Goal: Task Accomplishment & Management: Use online tool/utility

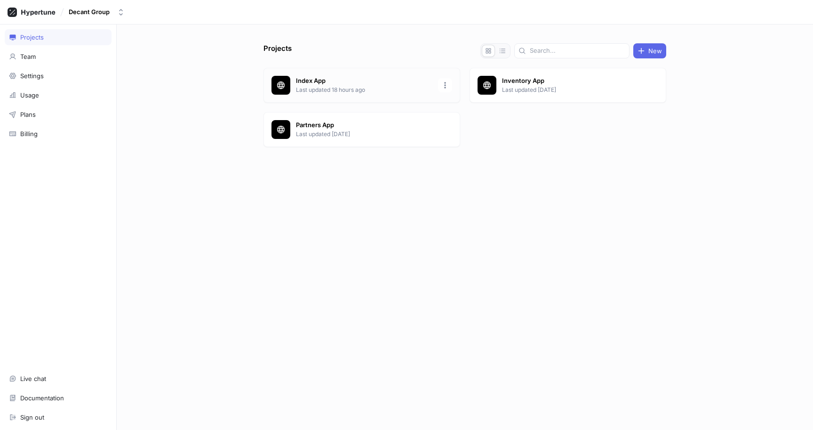
click at [343, 79] on p "Index App" at bounding box center [364, 80] width 136 height 9
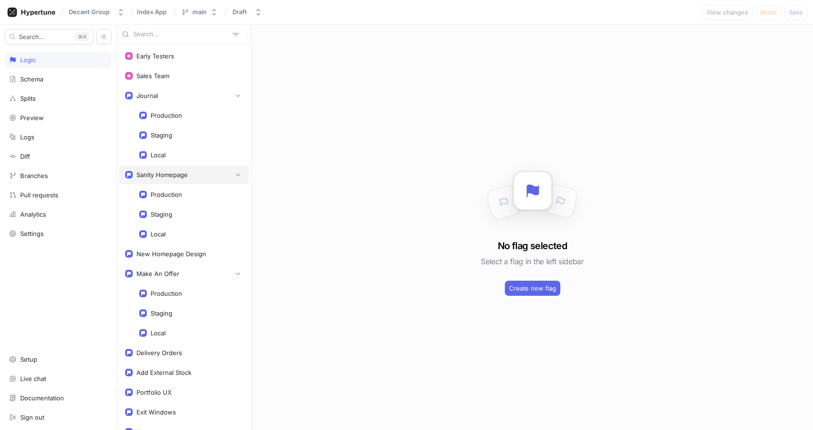
click at [186, 171] on div "Sanity Homepage" at bounding box center [161, 175] width 51 height 8
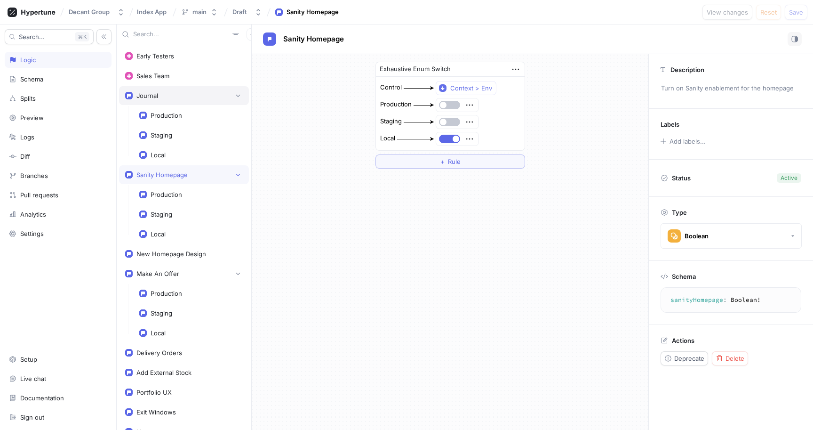
click at [173, 92] on div "Journal" at bounding box center [184, 95] width 118 height 9
click at [188, 174] on div "Sanity Homepage" at bounding box center [184, 174] width 118 height 9
click at [198, 279] on div "Make An Offer" at bounding box center [184, 273] width 130 height 19
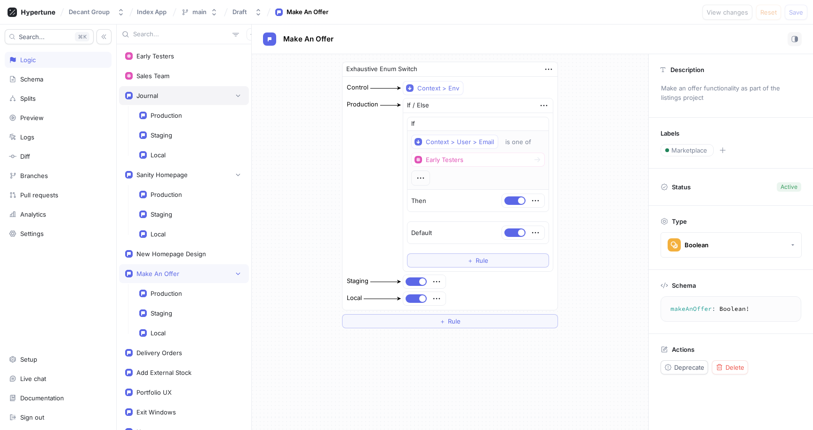
click at [160, 91] on div "Journal" at bounding box center [184, 95] width 118 height 9
type textarea "journal: Boolean!"
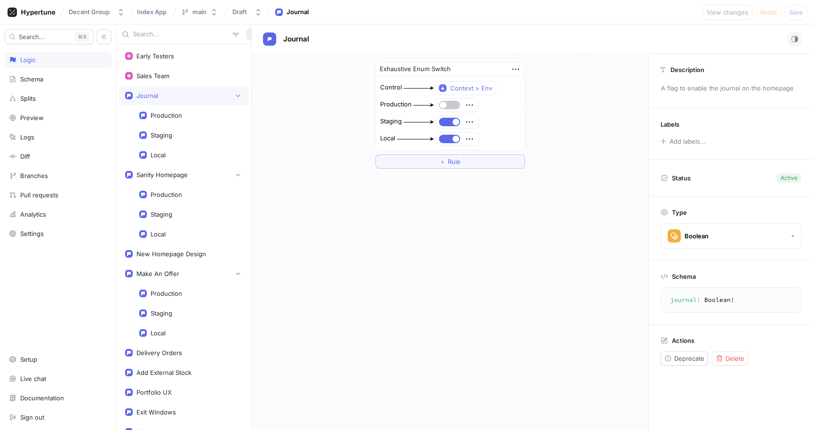
click at [247, 34] on button "button" at bounding box center [253, 34] width 12 height 12
click at [277, 57] on div "Flag" at bounding box center [264, 53] width 56 height 16
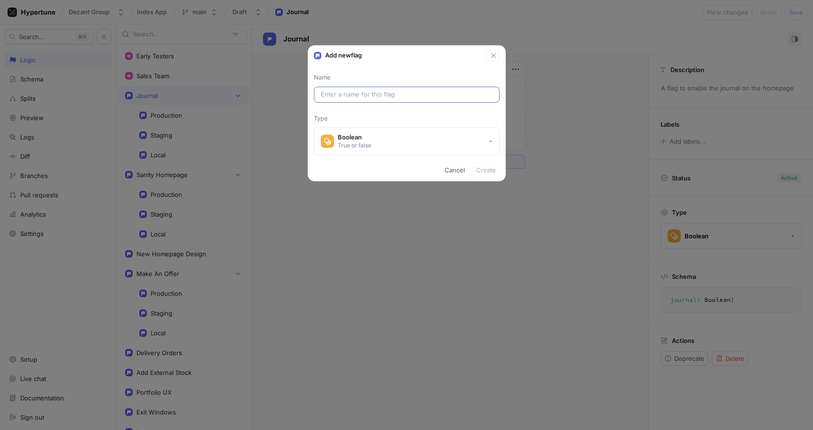
click at [380, 94] on input "text" at bounding box center [407, 94] width 172 height 9
click at [391, 146] on button "Boolean True or false" at bounding box center [407, 141] width 186 height 28
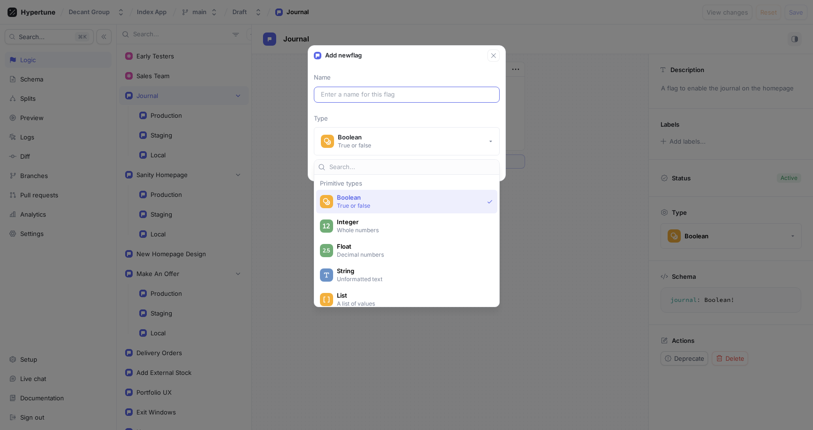
click at [367, 99] on div at bounding box center [407, 95] width 186 height 16
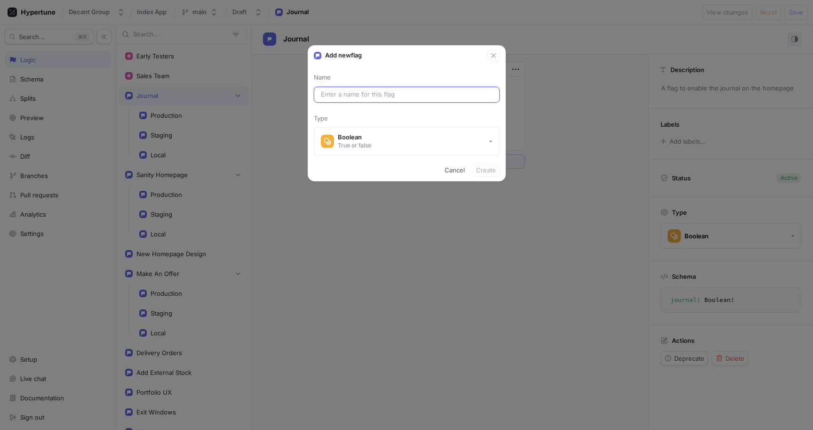
click at [371, 93] on input "text" at bounding box center [407, 94] width 172 height 9
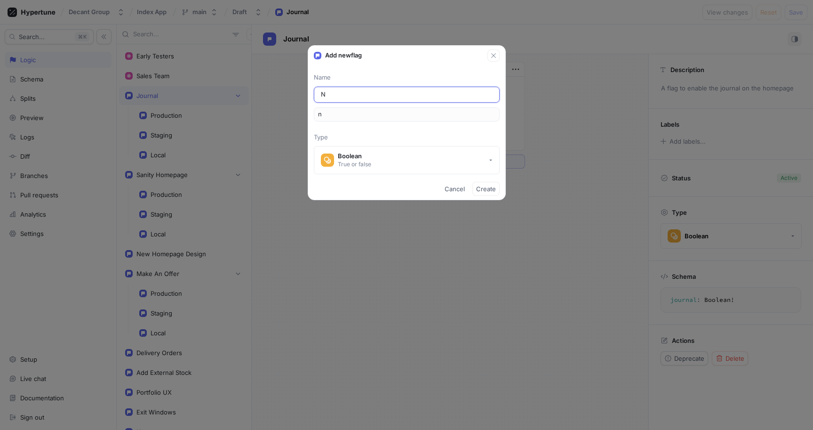
type input "Ne"
type input "ne"
type input "New"
type input "new"
type input "New P"
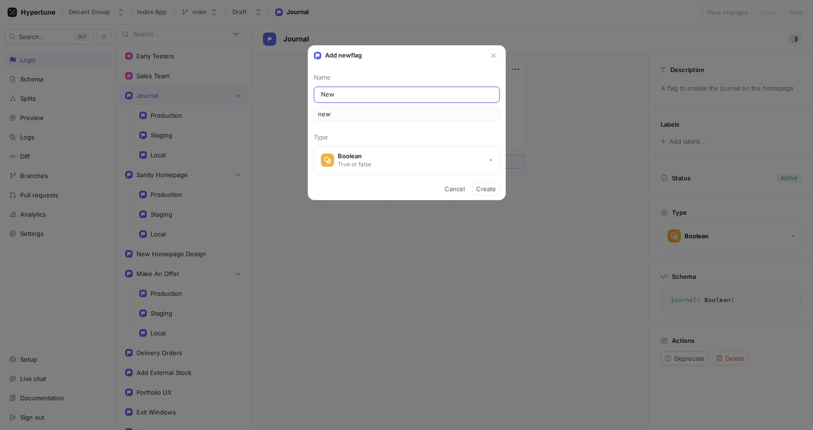
type input "newP"
type input "New Pa"
type input "newPa"
type input "New Pay"
type input "newPay"
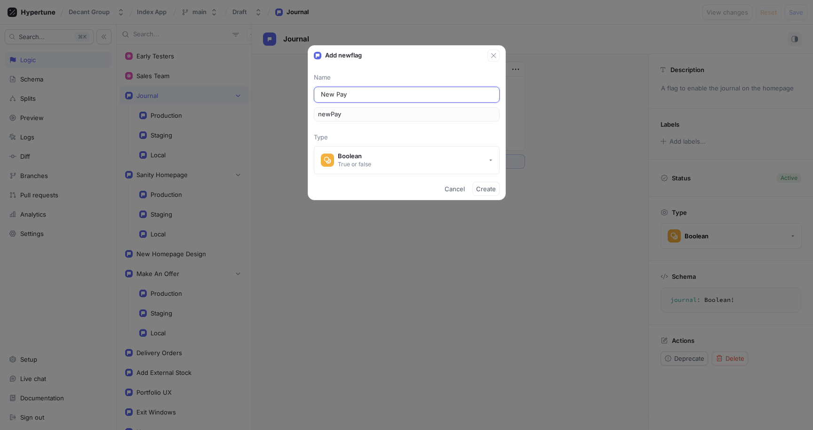
type input "New Paym"
type input "newPaym"
type input "New Payme"
type input "newPayme"
type input "New Paymen"
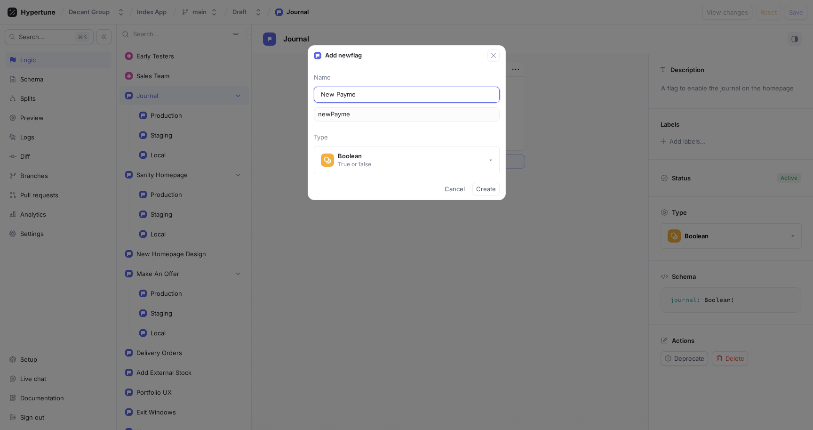
type input "newPaymen"
type input "New Payment"
type input "newPayment"
type input "New Payment F"
type input "newPaymentF"
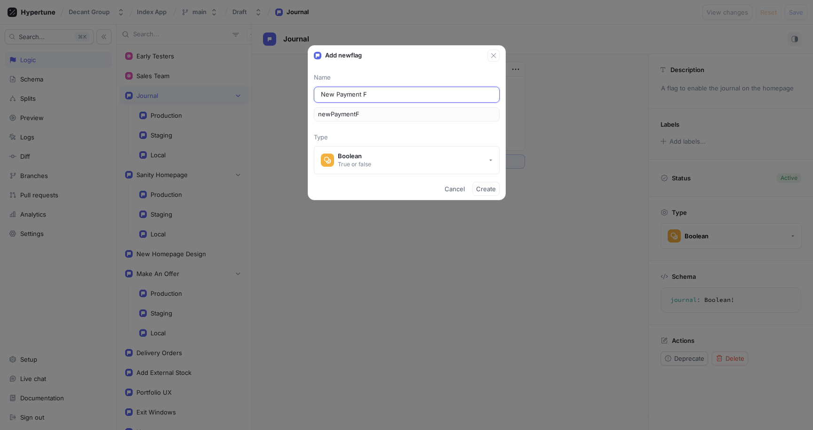
type input "New Payment Fl"
type input "newPaymentFl"
type input "New Payment Flo"
type input "newPaymentFlo"
type input "New Payment Flow"
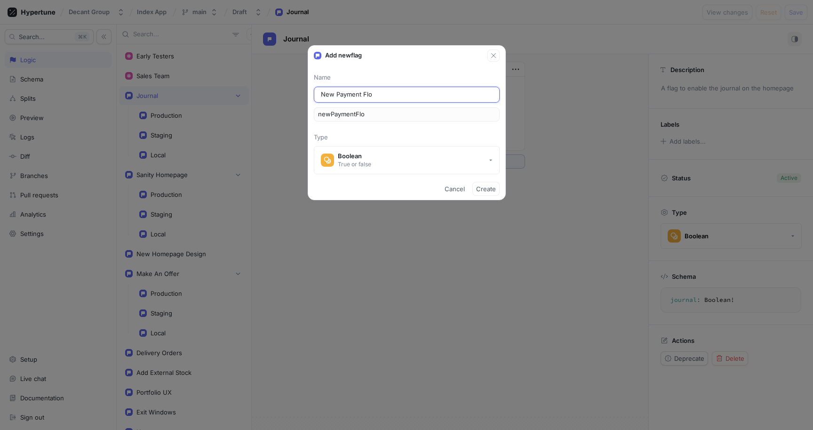
type input "newPaymentFlow"
type input "New Payment Flow"
click at [487, 191] on span "Create" at bounding box center [486, 189] width 20 height 6
type textarea "newPaymentFlow: Boolean!"
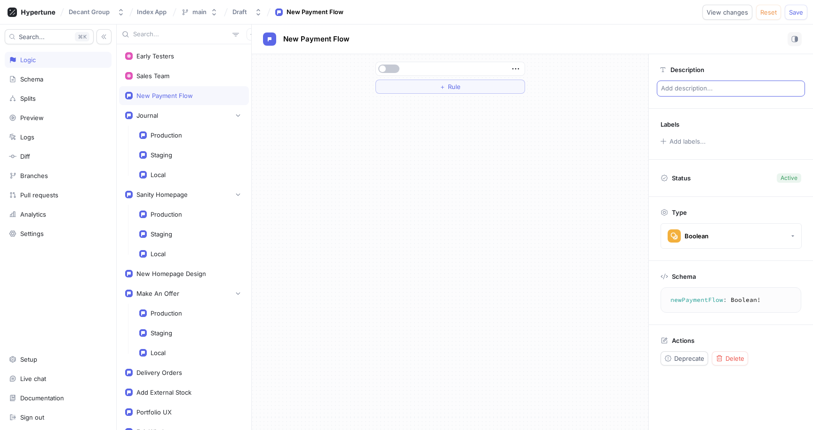
click at [676, 90] on p "Add description..." at bounding box center [731, 88] width 148 height 16
type textarea "N"
type textarea "x"
type textarea "Ne"
type textarea "x"
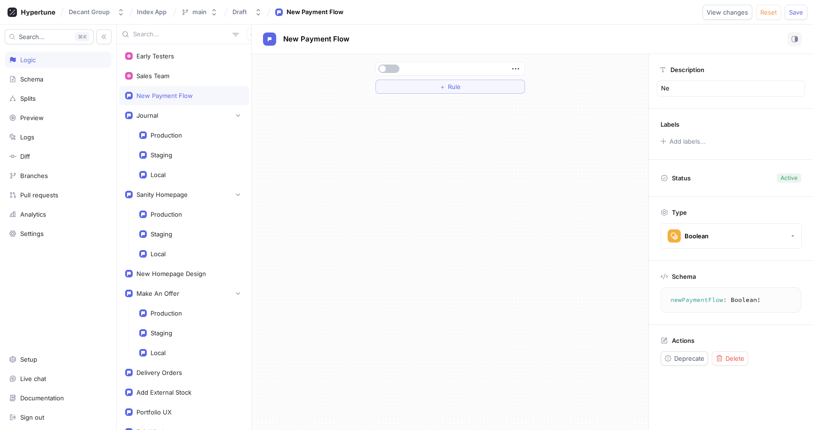
type textarea "New"
type textarea "x"
type textarea "New"
type textarea "x"
type textarea "New P"
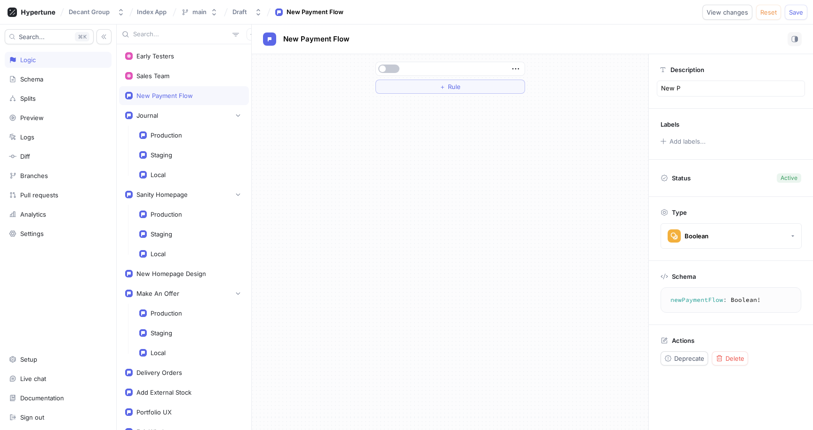
type textarea "x"
type textarea "New Pa"
type textarea "x"
type textarea "New Pay"
type textarea "x"
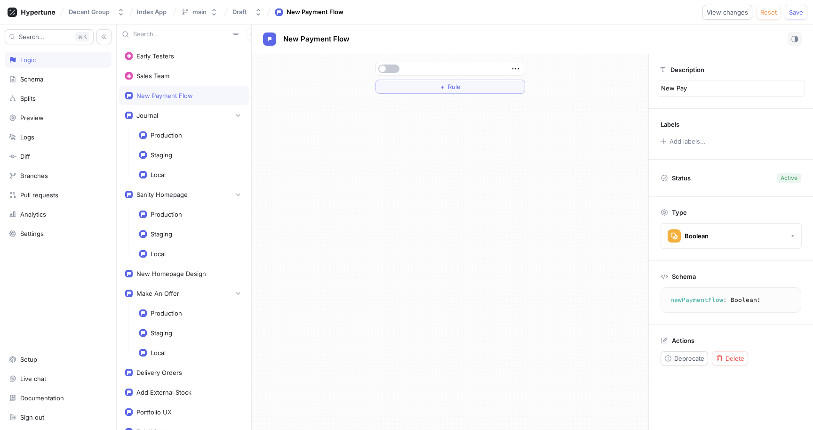
type textarea "New Payy"
type textarea "x"
type textarea "New Pay"
type textarea "x"
type textarea "New Paym"
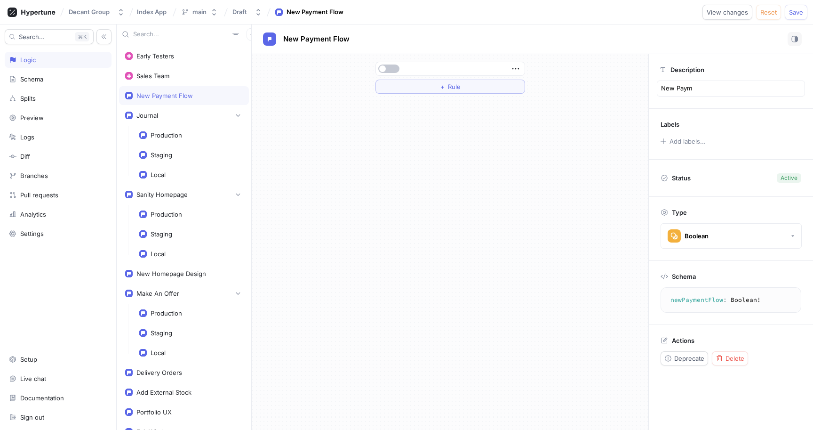
type textarea "x"
type textarea "New Payme"
type textarea "x"
type textarea "New Paymen"
type textarea "x"
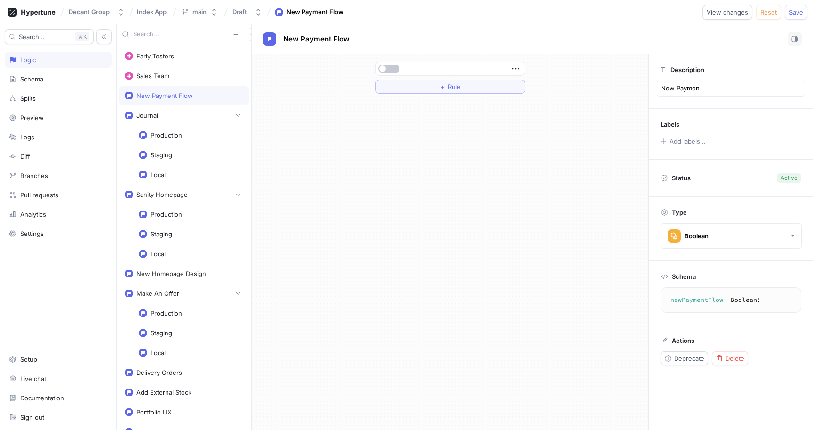
type textarea "New Payment"
type textarea "x"
type textarea "New Payment"
type textarea "x"
type textarea "New Payment f"
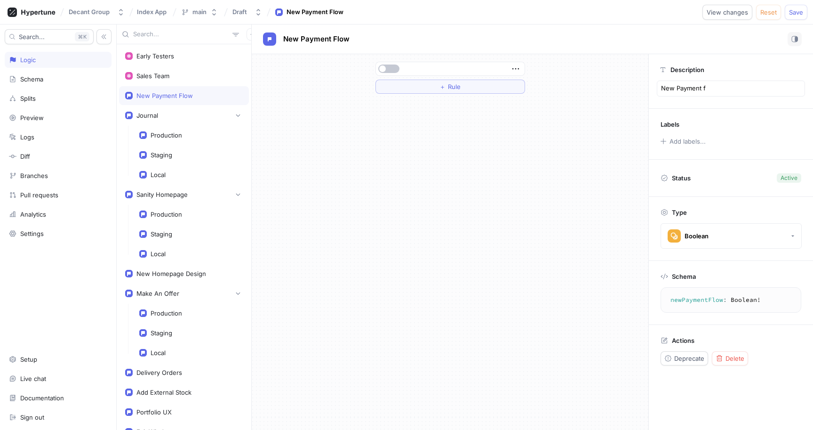
type textarea "x"
type textarea "New Payment"
type textarea "x"
type textarea "New Payment F"
type textarea "x"
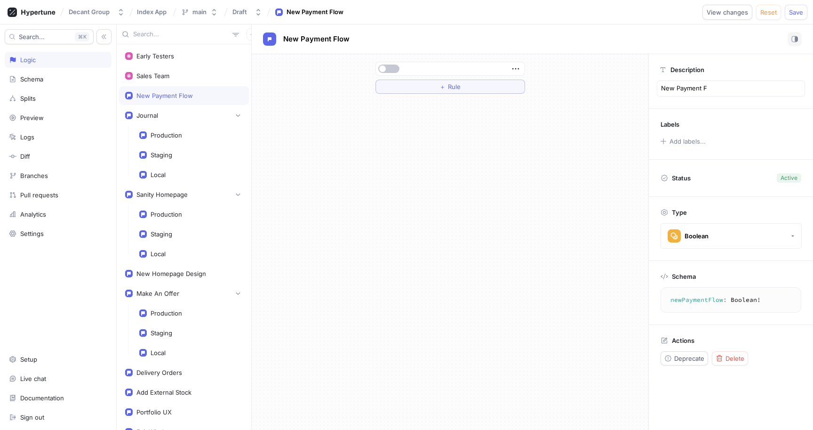
type textarea "New Payment Fl"
type textarea "x"
type textarea "New Payment Flo"
type textarea "x"
type textarea "New Payment Flow"
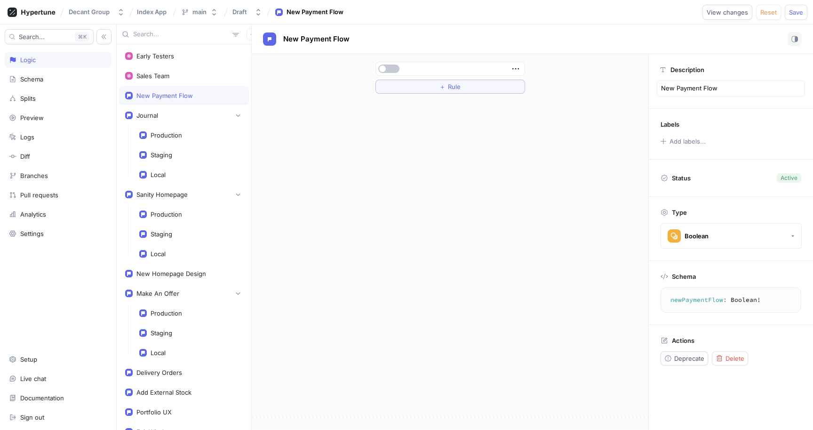
type textarea "x"
type textarea "New Payment Flow"
type textarea "x"
type textarea "New Payment Flow o"
type textarea "x"
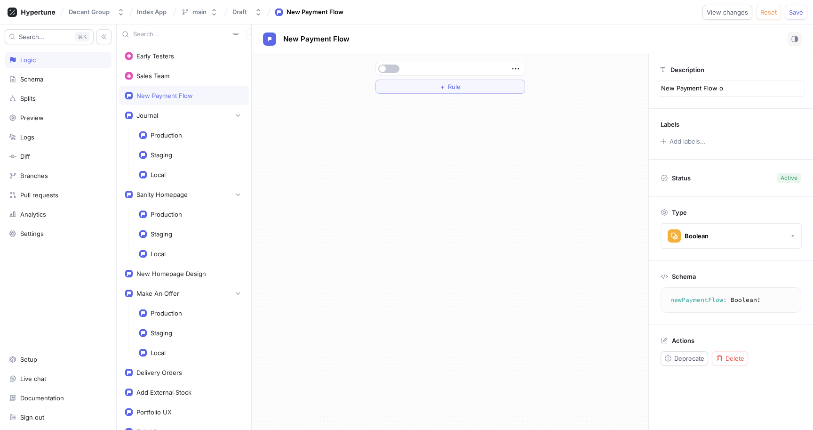
type textarea "New Payment Flow on"
type textarea "x"
type textarea "New Payment Flow on"
type textarea "x"
type textarea "New Payment Flow on a"
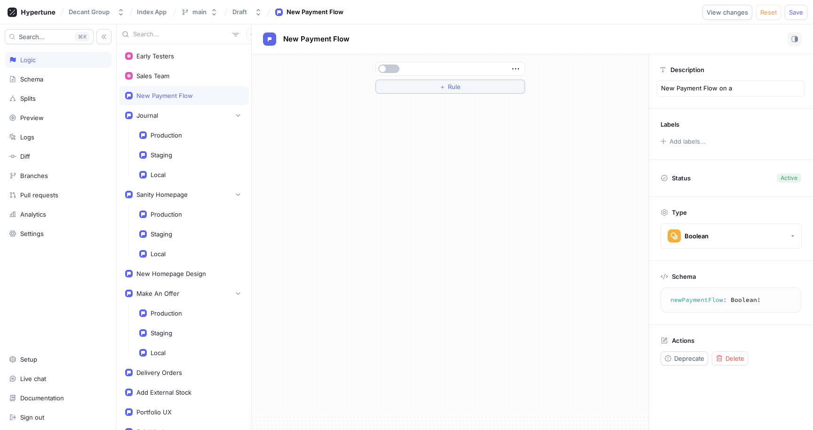
type textarea "x"
type textarea "New Payment Flow on a"
type textarea "x"
type textarea "T"
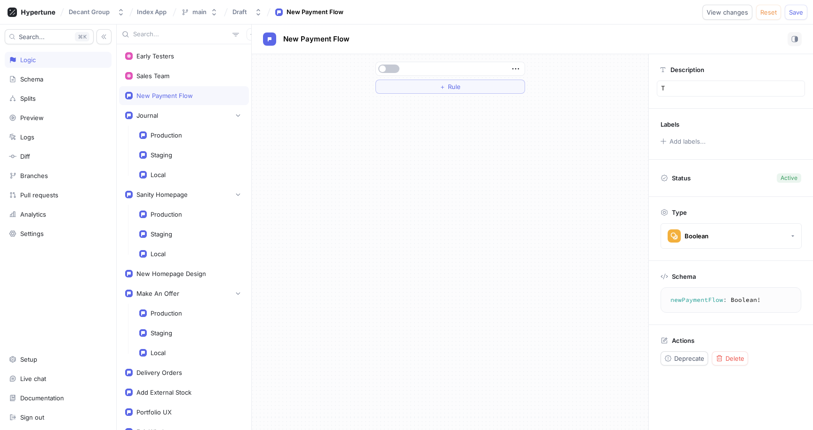
type textarea "x"
type textarea "Th"
type textarea "x"
type textarea "The"
type textarea "x"
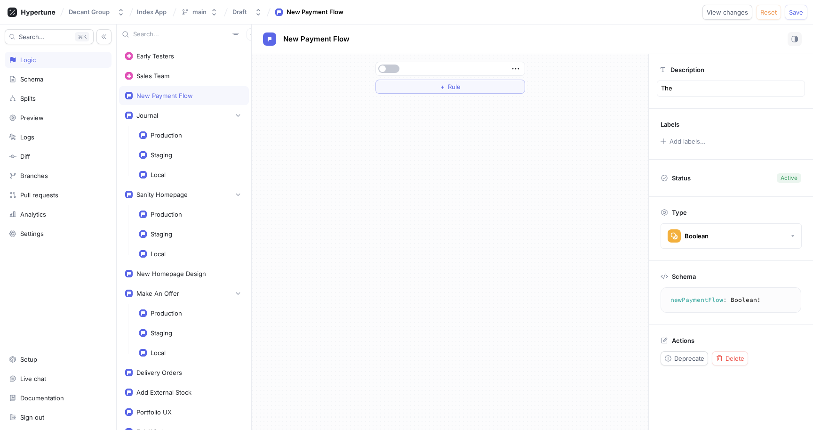
type textarea "The"
type textarea "x"
type textarea "The n"
type textarea "x"
type textarea "The ne"
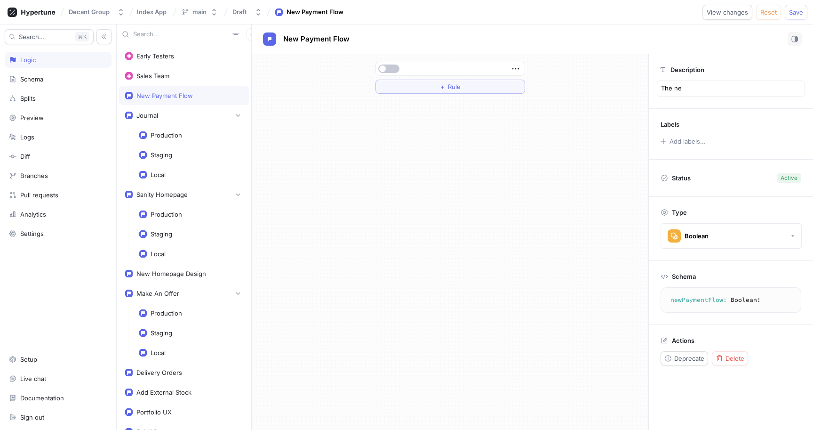
type textarea "x"
type textarea "The new"
type textarea "x"
type textarea "The new"
type textarea "x"
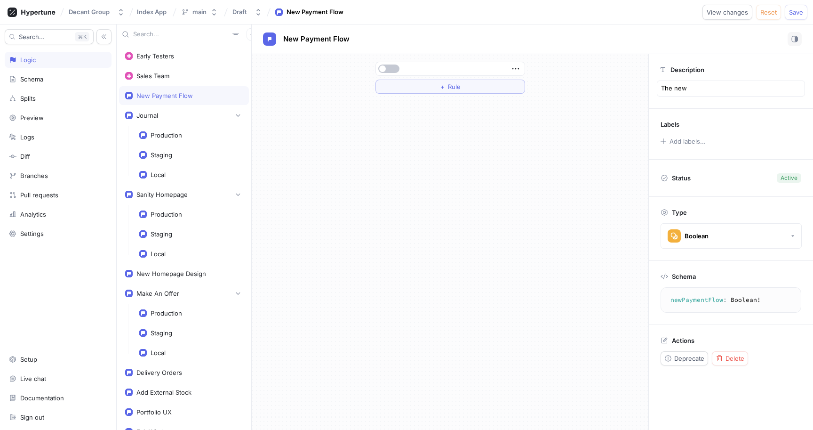
type textarea "The new l"
type textarea "x"
type textarea "The new"
type textarea "x"
type textarea "The new p"
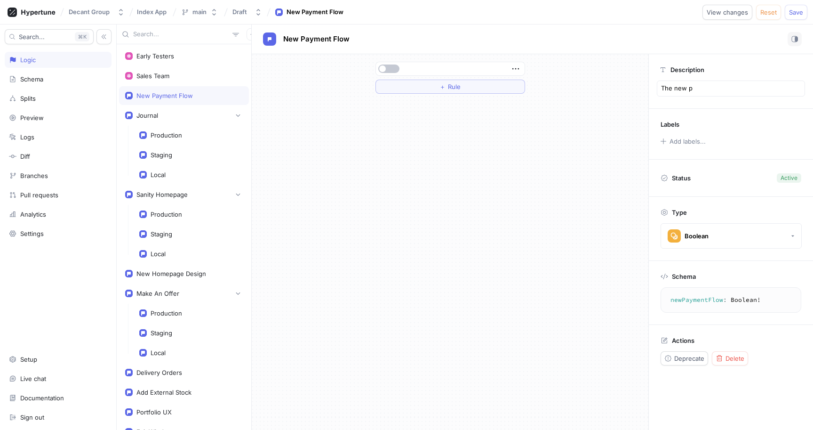
type textarea "x"
type textarea "The new pa"
type textarea "x"
type textarea "The new pay"
type textarea "x"
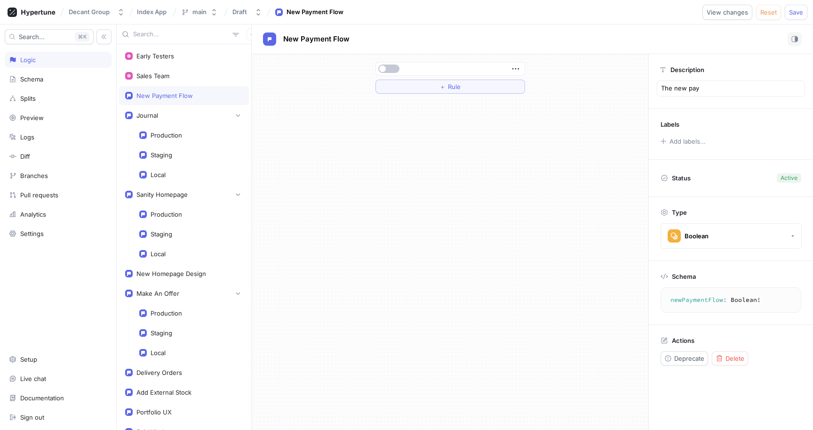
type textarea "The new paym"
type textarea "x"
type textarea "The new payme"
type textarea "x"
type textarea "The new paymen"
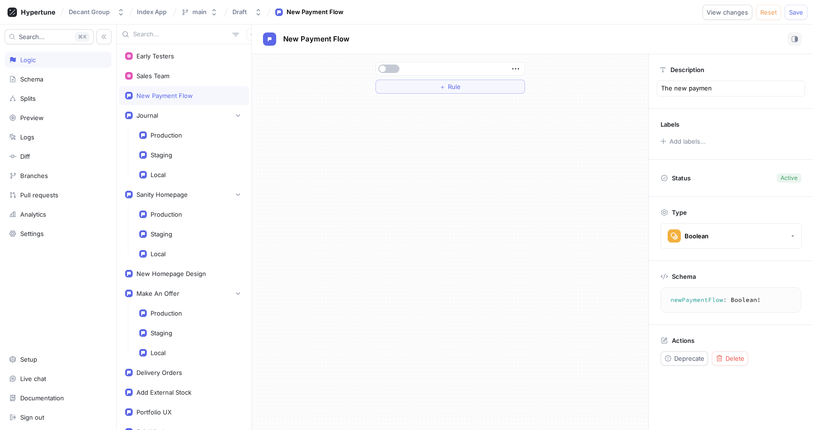
type textarea "x"
type textarea "The new payment"
type textarea "x"
type textarea "The new payment"
type textarea "x"
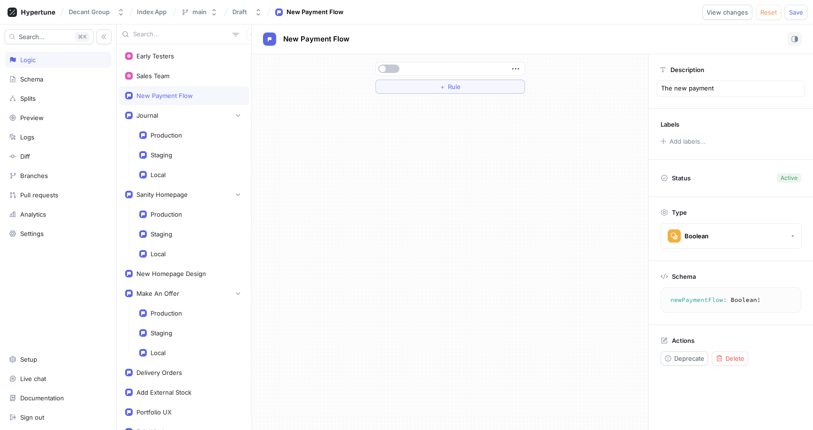
type textarea "The new payment f"
type textarea "x"
type textarea "The new payment fl"
type textarea "x"
type textarea "The new payment flo"
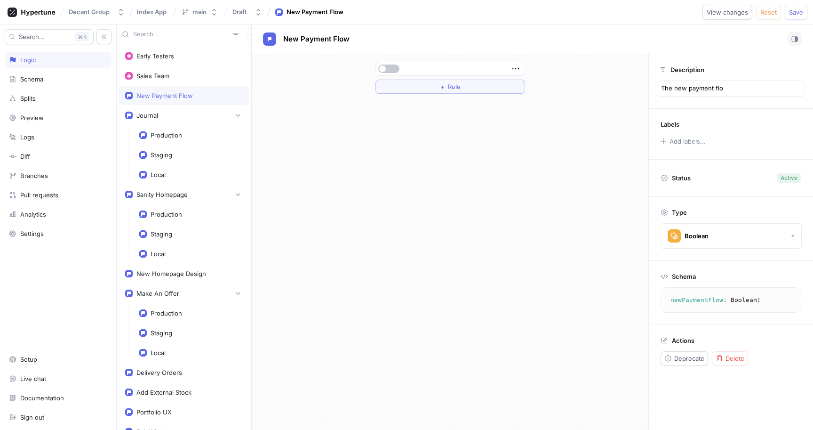
type textarea "x"
type textarea "The new payment flow"
type textarea "x"
type textarea "The new payment flow"
type textarea "x"
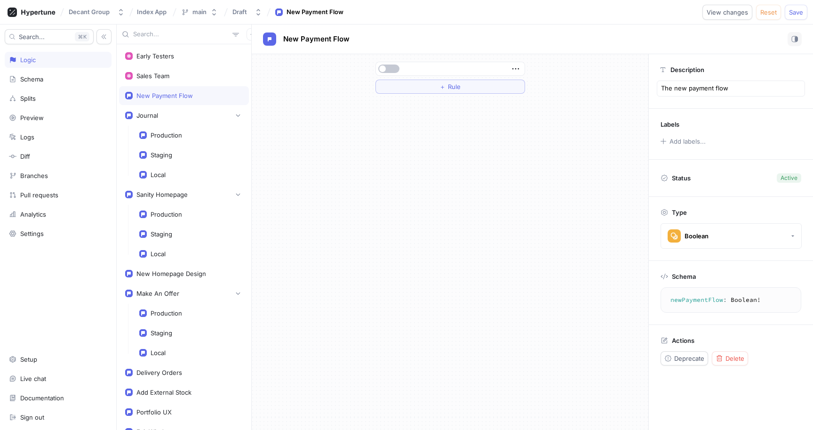
type textarea "The new payment flow t"
type textarea "x"
type textarea "The new payment flow th"
type textarea "x"
type textarea "The new payment flow tha"
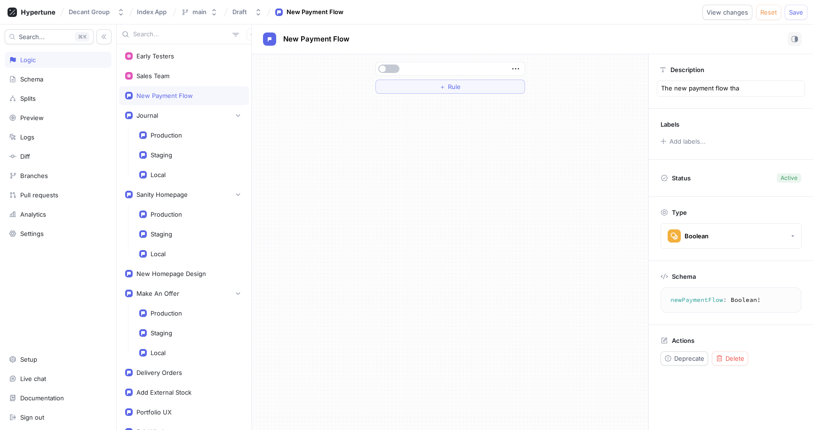
type textarea "x"
type textarea "The new payment flow that"
type textarea "x"
type textarea "The new payment flow that"
type textarea "x"
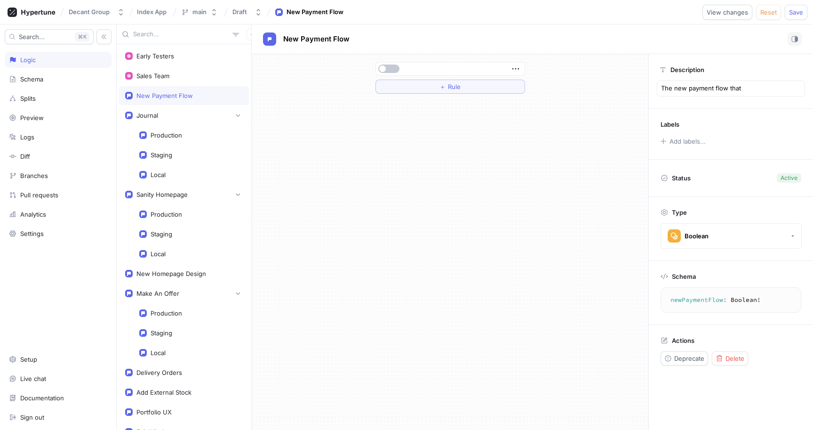
type textarea "The new payment flow that i"
type textarea "x"
type textarea "The new payment flow that in"
type textarea "x"
type textarea "The new payment flow that int"
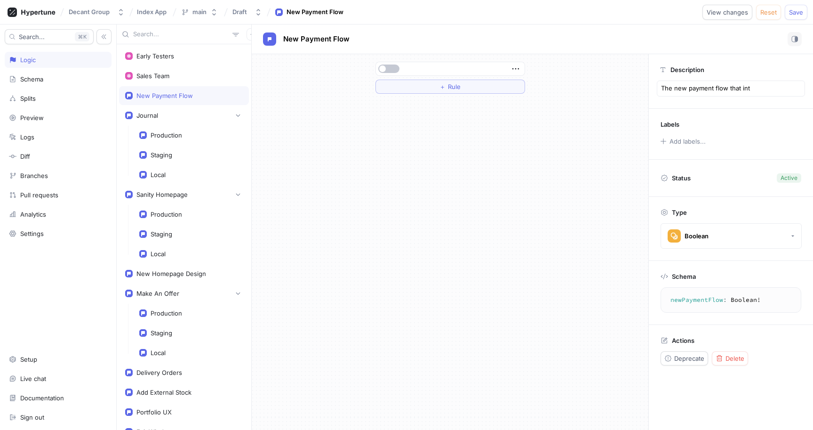
type textarea "x"
type textarea "The new payment flow that inte"
type textarea "x"
type textarea "The new payment flow that integ"
type textarea "x"
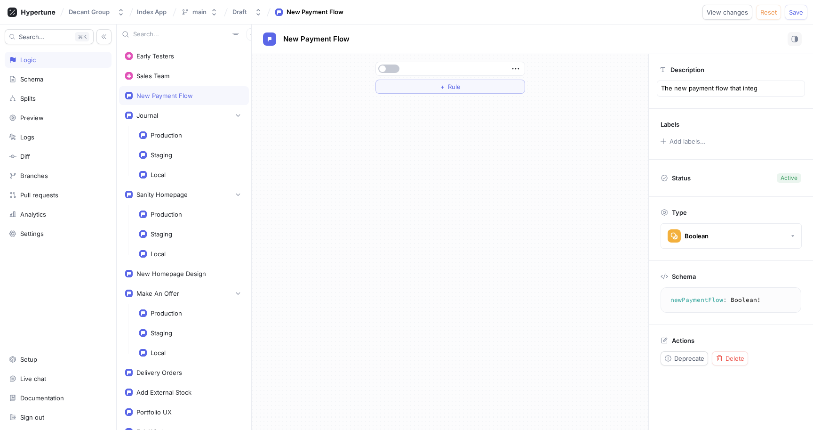
type textarea "The new payment flow that integr"
type textarea "x"
type textarea "The new payment flow that integra"
type textarea "x"
type textarea "The new payment flow that integrat"
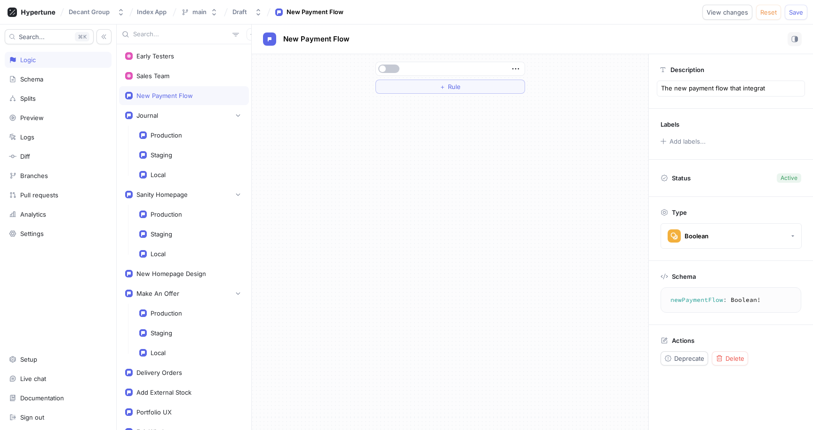
type textarea "x"
type textarea "The new payment flow that integrate"
type textarea "x"
type textarea "The new payment flow that integrates"
type textarea "x"
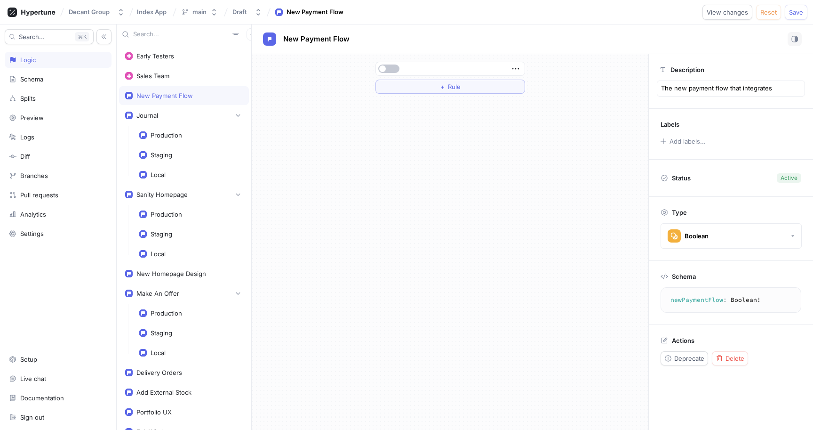
type textarea "The new payment flow that integrates"
type textarea "x"
type textarea "The new payment flow that integrates t"
type textarea "x"
type textarea "The new payment flow that integrates th"
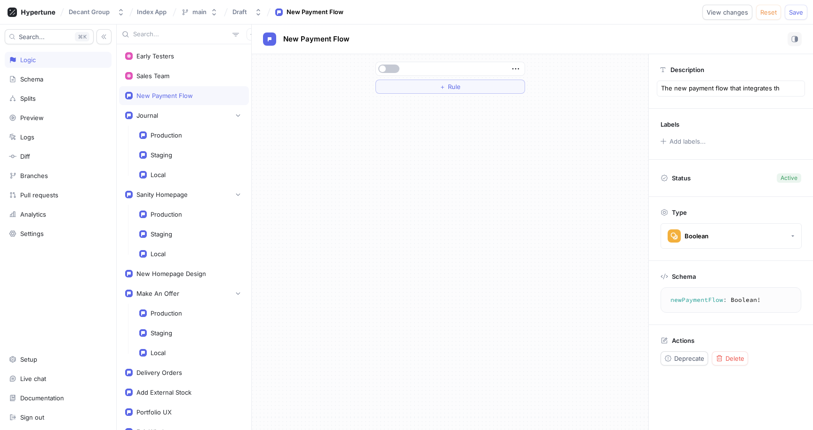
type textarea "x"
type textarea "The new payment flow that integrates the"
type textarea "x"
type textarea "The new payment flow that integrates the"
type textarea "x"
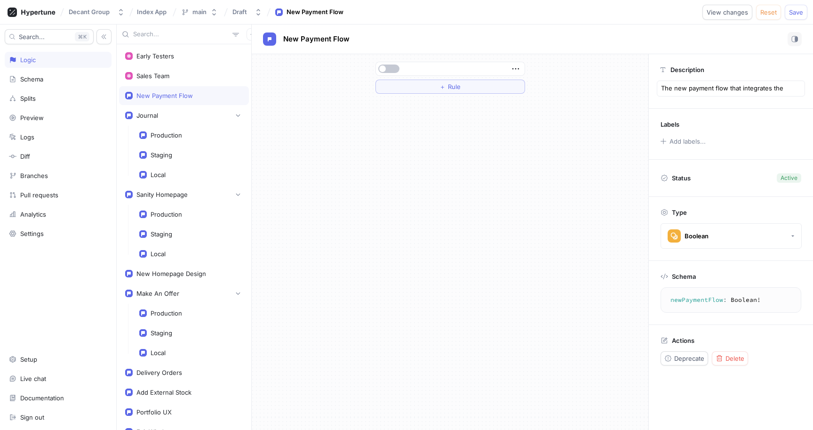
type textarea "The new payment flow that integrates"
type textarea "x"
type textarea "The new payment flow that integrates R"
type textarea "x"
type textarea "The new payment flow that integrates Re"
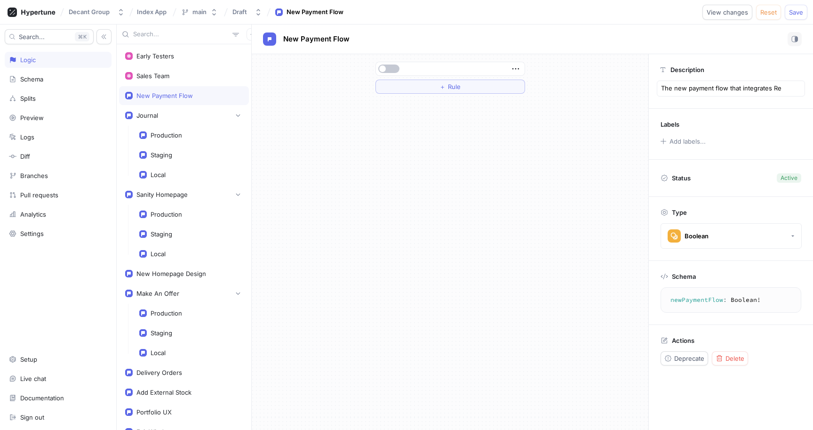
type textarea "x"
type textarea "The new payment flow that integrates Rev"
type textarea "x"
type textarea "The new payment flow that integrates Revo"
type textarea "x"
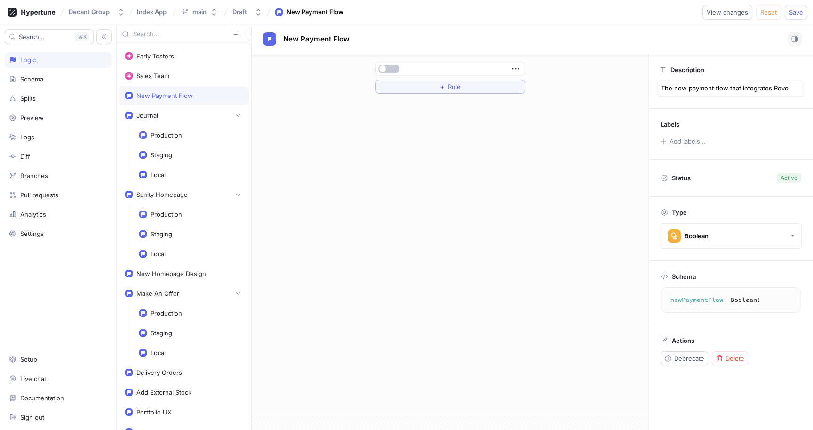
type textarea "The new payment flow that integrates Revol"
type textarea "x"
type textarea "The new payment flow that integrates Revolu"
type textarea "x"
type textarea "The new payment flow that integrates Revolut"
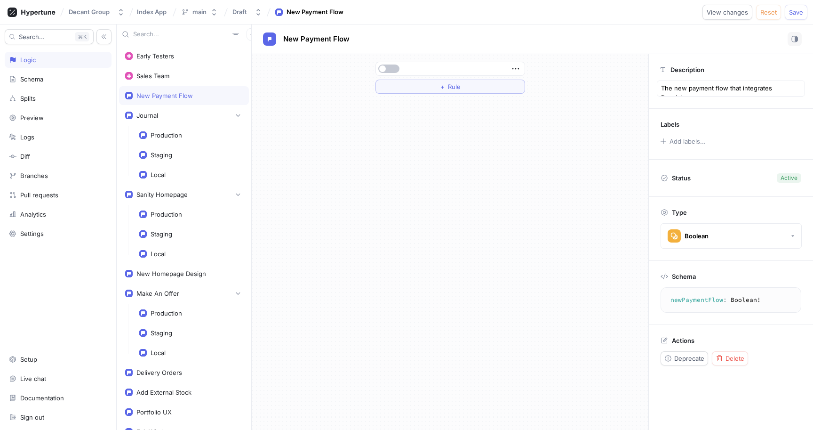
type textarea "x"
type textarea "The new payment flow that integrates Revolut"
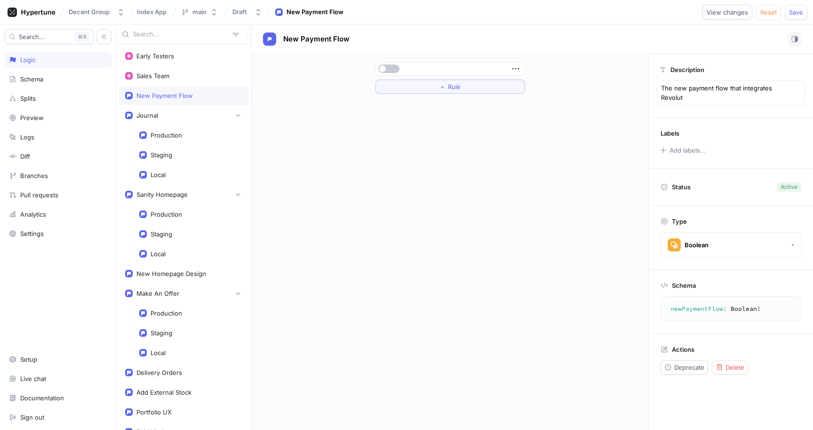
type textarea "x"
type textarea "The new payment flow that integrates Revolut a"
type textarea "x"
type textarea "The new payment flow that integrates Revolut as"
type textarea "x"
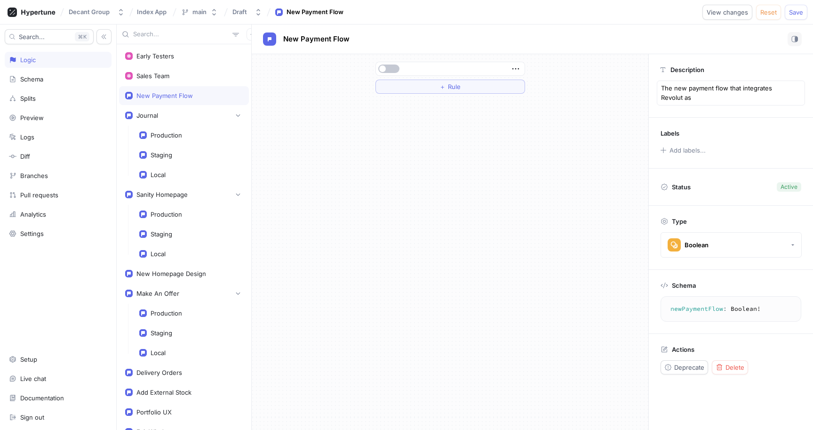
type textarea "The new payment flow that integrates Revolut as"
type textarea "x"
type textarea "The new payment flow that integrates Revolut as a"
type textarea "x"
type textarea "The new payment flow that integrates Revolut as a"
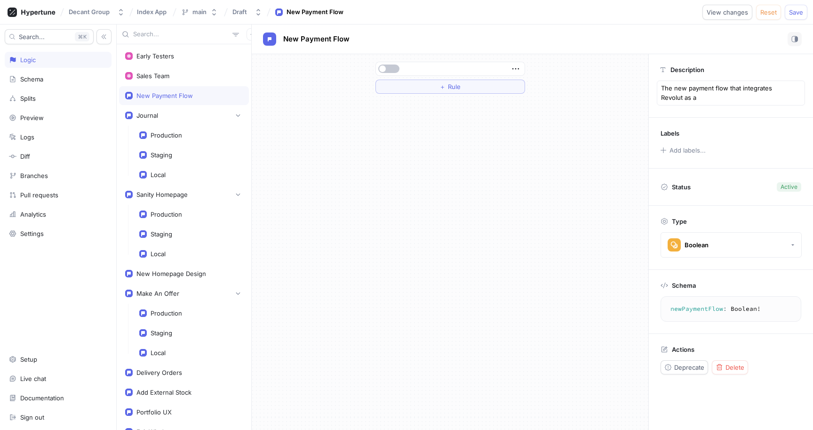
type textarea "x"
type textarea "The new payment flow that integrates Revolut as a p"
type textarea "x"
type textarea "The new payment flow that integrates Revolut as a pa"
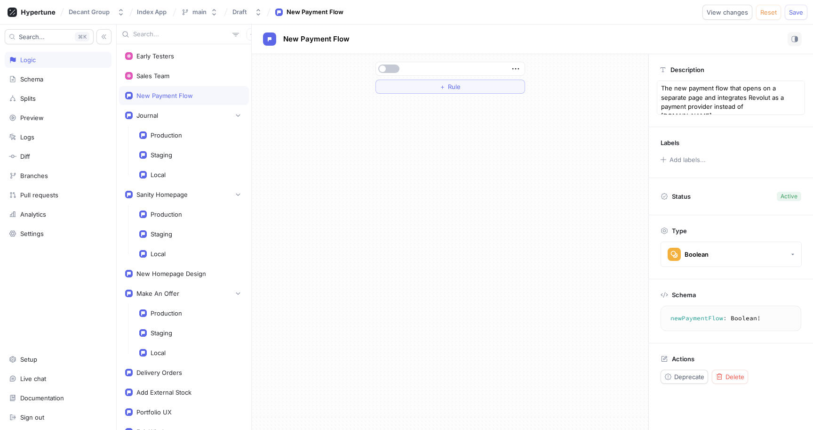
click at [716, 157] on div "Add labels..." at bounding box center [731, 159] width 141 height 12
click at [691, 161] on div "Add labels..." at bounding box center [687, 159] width 36 height 6
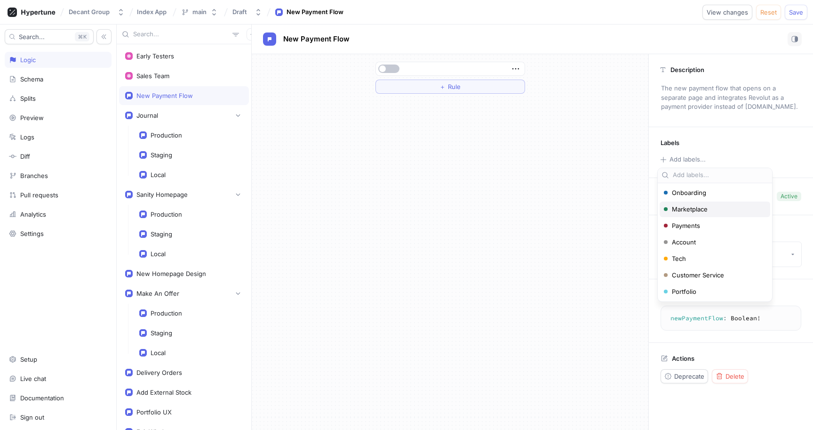
click at [700, 224] on span "Payments" at bounding box center [717, 226] width 90 height 8
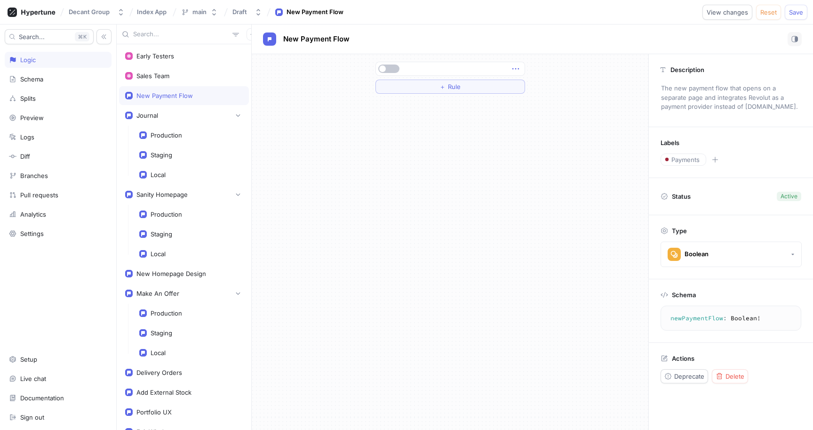
click at [511, 69] on icon "button" at bounding box center [515, 69] width 10 height 10
click at [519, 84] on img at bounding box center [519, 86] width 6 height 6
click at [436, 65] on div "Select expression..." at bounding box center [410, 69] width 62 height 8
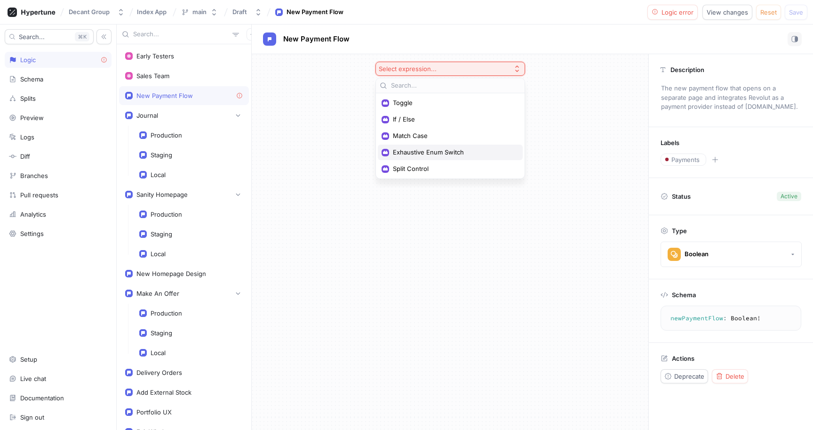
click at [433, 156] on div "Exhaustive Enum Switch" at bounding box center [450, 152] width 145 height 16
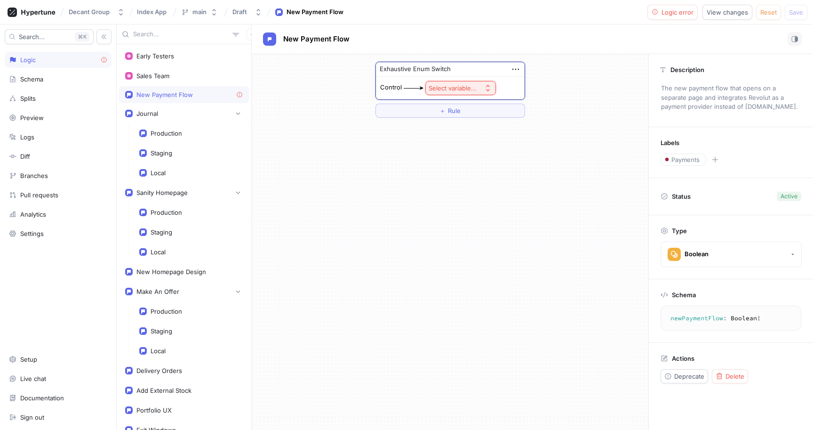
click at [457, 91] on div "Select variable..." at bounding box center [453, 88] width 48 height 8
click at [461, 122] on span "Context > Env" at bounding box center [486, 122] width 87 height 8
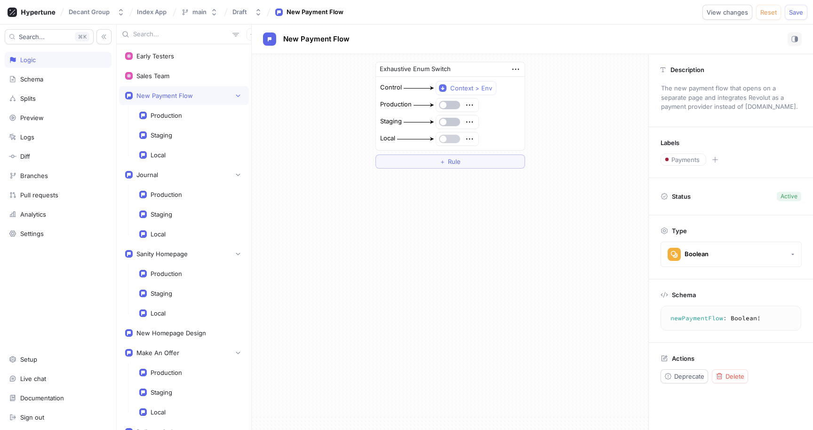
click at [452, 140] on button "button" at bounding box center [449, 139] width 21 height 8
click at [796, 9] on span "Save" at bounding box center [796, 12] width 14 height 6
click at [471, 123] on icon "button" at bounding box center [469, 122] width 10 height 10
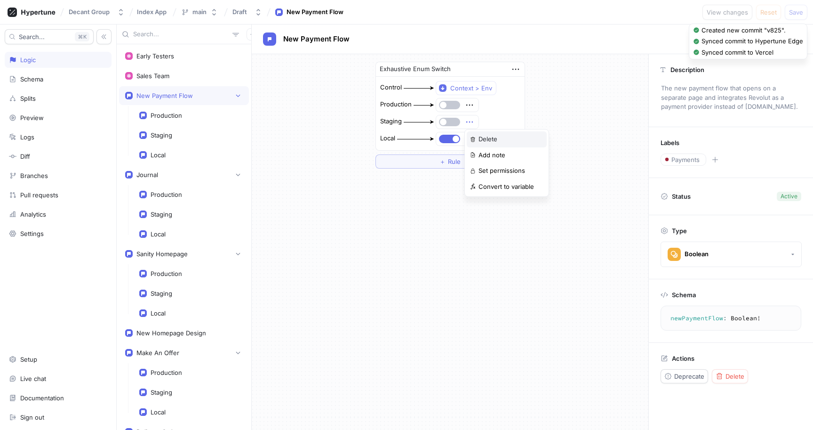
click at [475, 134] on div "Delete" at bounding box center [507, 139] width 80 height 16
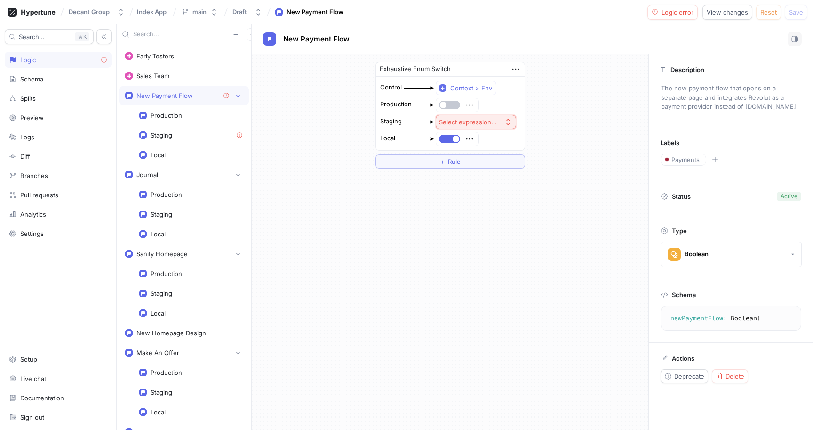
click at [453, 120] on div "Select expression..." at bounding box center [468, 122] width 58 height 8
click at [484, 219] on span "Split Control" at bounding box center [496, 222] width 87 height 8
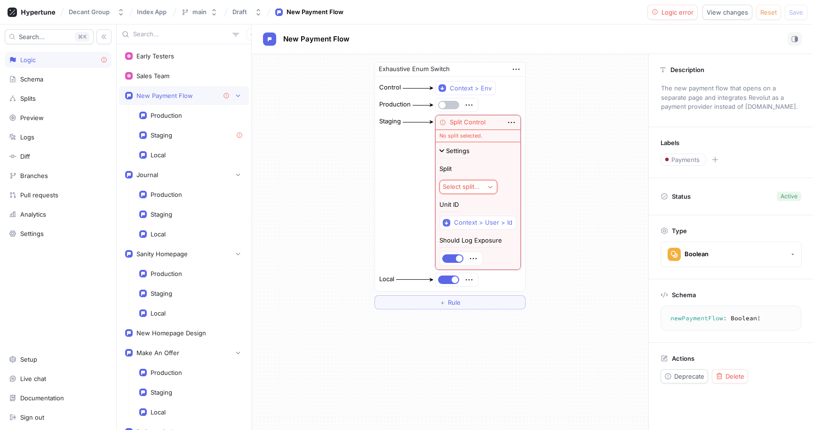
click at [470, 186] on div "Select split..." at bounding box center [461, 187] width 37 height 8
click at [484, 236] on div "＋ New Split" at bounding box center [519, 237] width 152 height 8
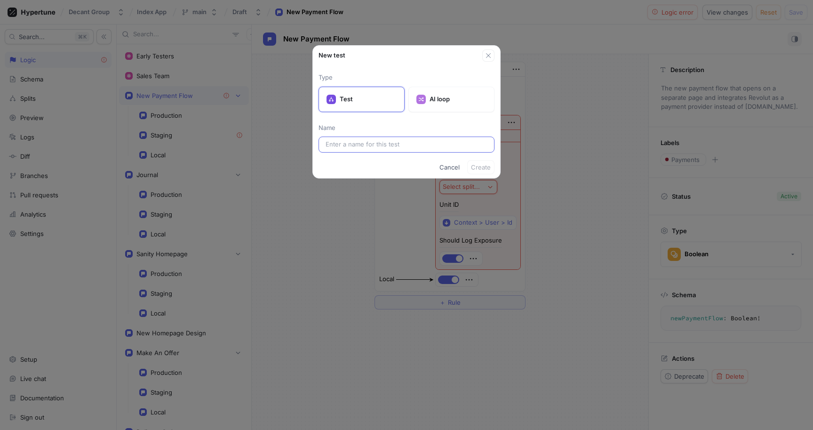
click at [372, 145] on input "text" at bounding box center [407, 144] width 162 height 9
click at [477, 166] on span "Create" at bounding box center [481, 167] width 20 height 6
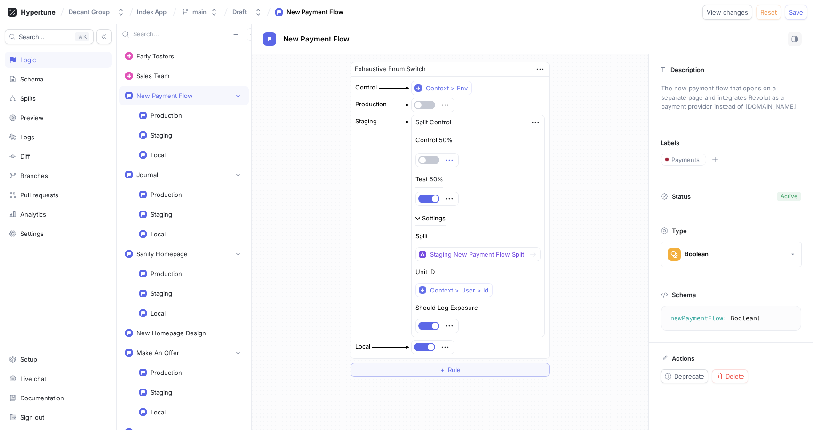
click at [447, 158] on icon "button" at bounding box center [449, 160] width 10 height 10
click at [512, 149] on div "Control 50%" at bounding box center [477, 151] width 125 height 32
click at [441, 139] on div "50%" at bounding box center [446, 140] width 14 height 6
click at [444, 199] on icon "button" at bounding box center [449, 198] width 10 height 10
click at [510, 177] on div "Test 50%" at bounding box center [477, 191] width 125 height 32
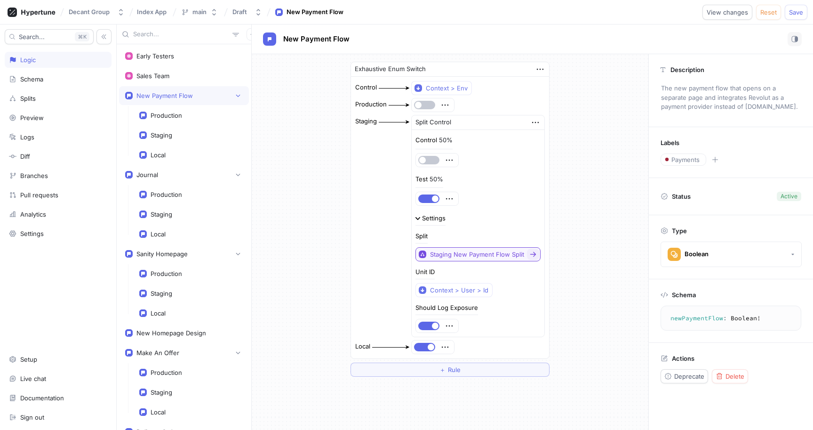
click at [478, 255] on div "Staging New Payment Flow Split" at bounding box center [477, 254] width 94 height 8
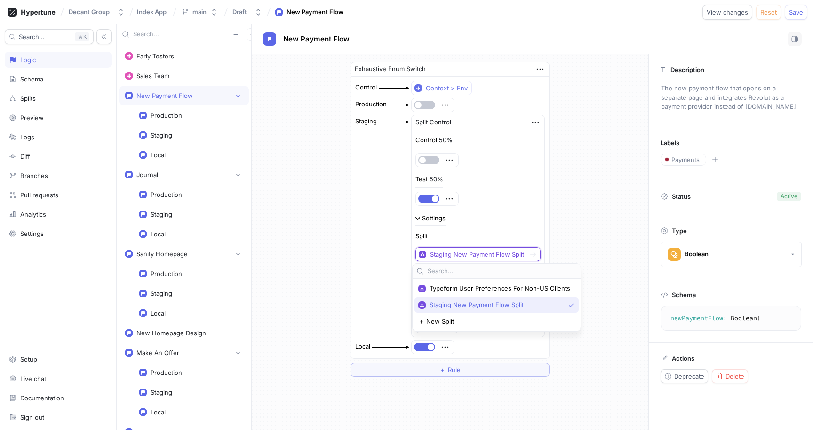
click at [502, 307] on span "Staging New Payment Flow Split" at bounding box center [497, 305] width 135 height 8
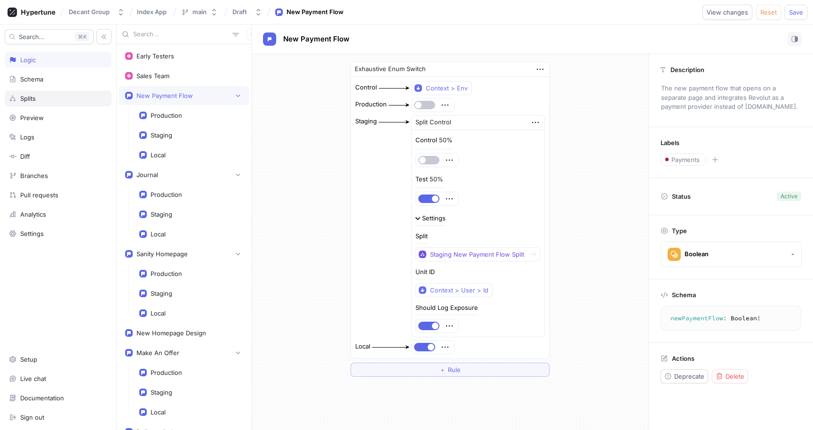
click at [45, 104] on div "Splits" at bounding box center [58, 98] width 107 height 16
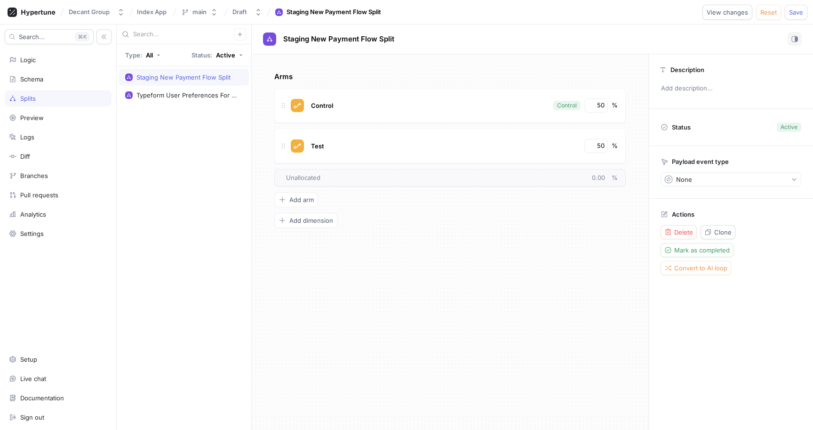
click at [184, 76] on div "Staging New Payment Flow Split" at bounding box center [183, 77] width 94 height 8
click at [39, 60] on div "Logic" at bounding box center [58, 60] width 98 height 8
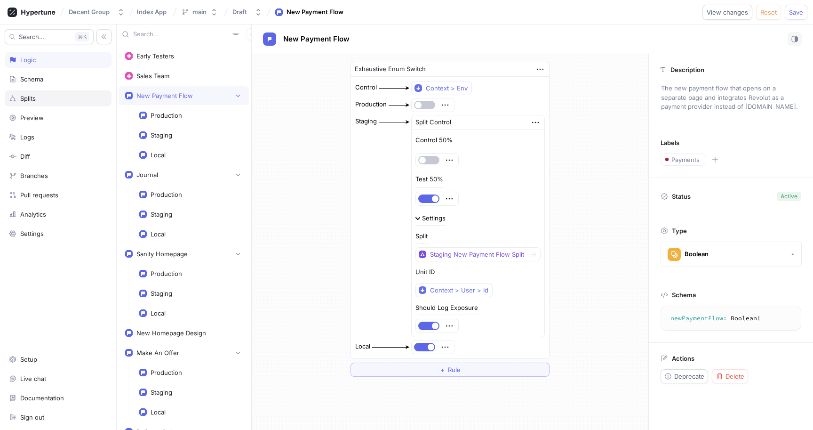
click at [51, 103] on div "Splits" at bounding box center [58, 98] width 107 height 16
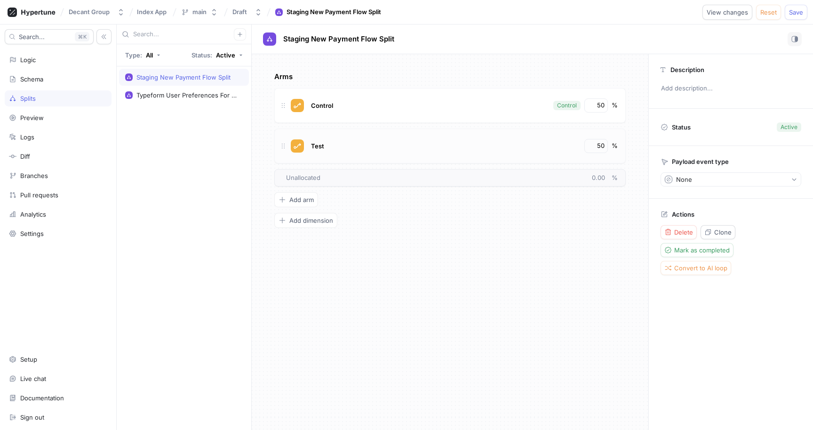
click at [502, 144] on div "Test" at bounding box center [444, 146] width 271 height 14
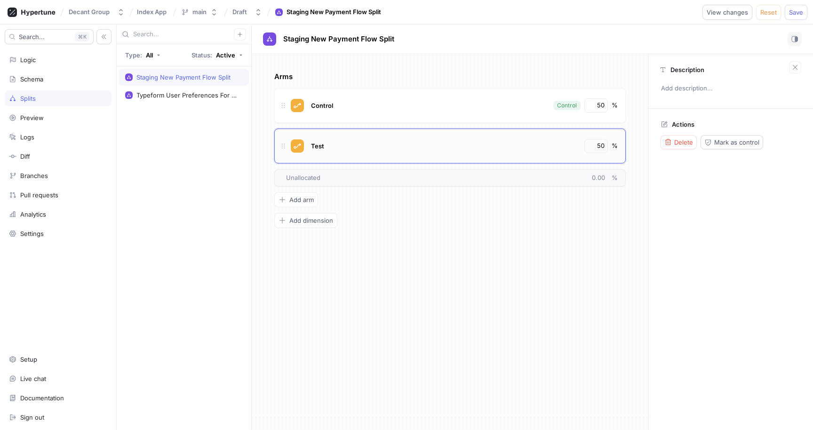
click at [610, 147] on div "Test 50 %" at bounding box center [464, 146] width 308 height 14
click at [600, 146] on input "50" at bounding box center [597, 145] width 16 height 9
click at [598, 104] on input "50" at bounding box center [597, 105] width 16 height 9
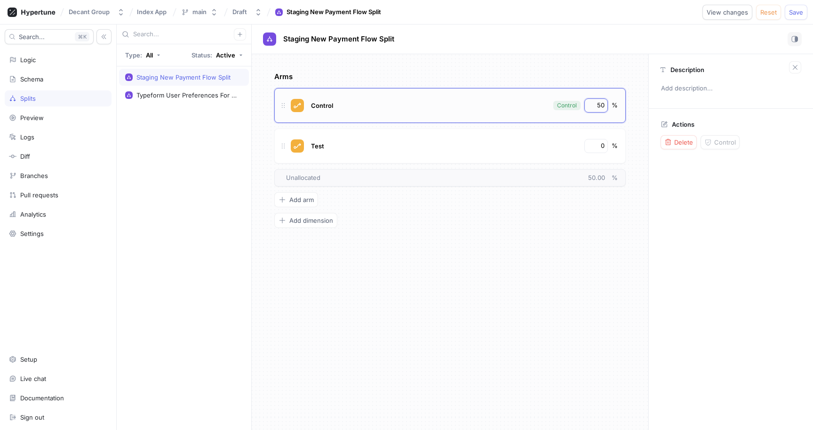
click at [598, 104] on input "50" at bounding box center [597, 105] width 16 height 9
click at [542, 211] on div "Arms Control Control 100 % Test 0 % To pick up a draggable item, press the spac…" at bounding box center [449, 150] width 351 height 156
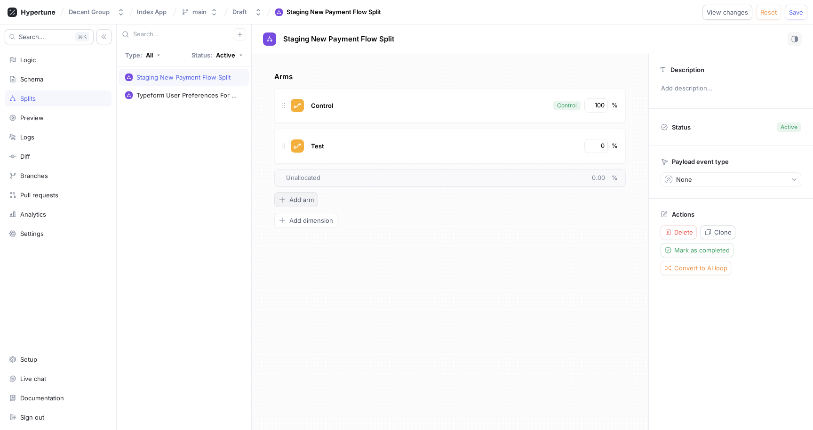
click at [293, 204] on button "Add arm" at bounding box center [296, 199] width 44 height 15
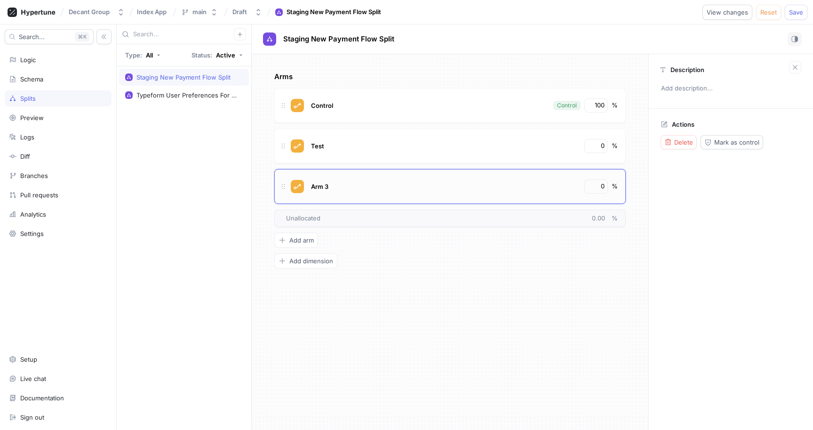
click at [426, 192] on div "Arm 3" at bounding box center [444, 186] width 271 height 14
click at [677, 143] on span "Delete" at bounding box center [683, 142] width 19 height 6
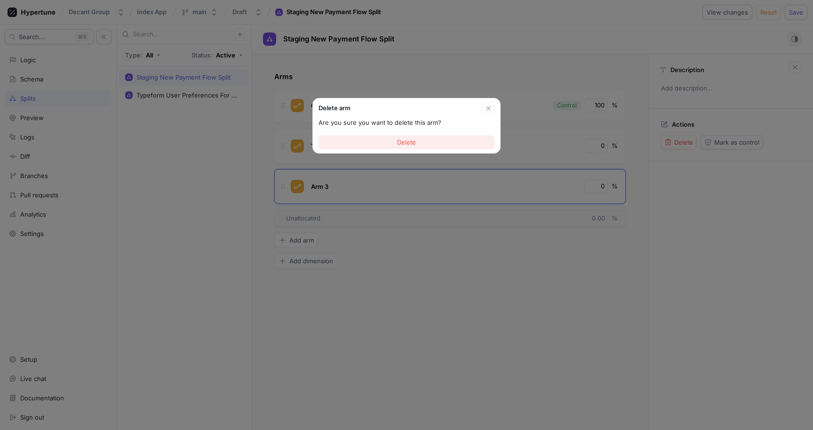
click at [425, 146] on button "Delete" at bounding box center [407, 142] width 176 height 14
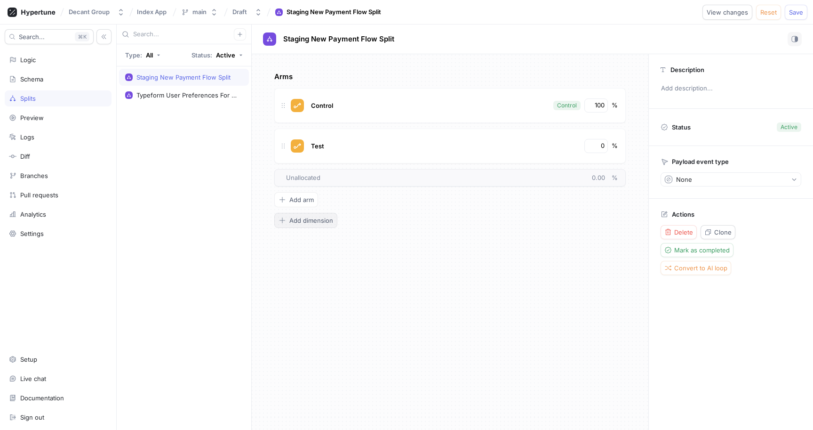
click at [316, 220] on span "Add dimension" at bounding box center [311, 220] width 44 height 6
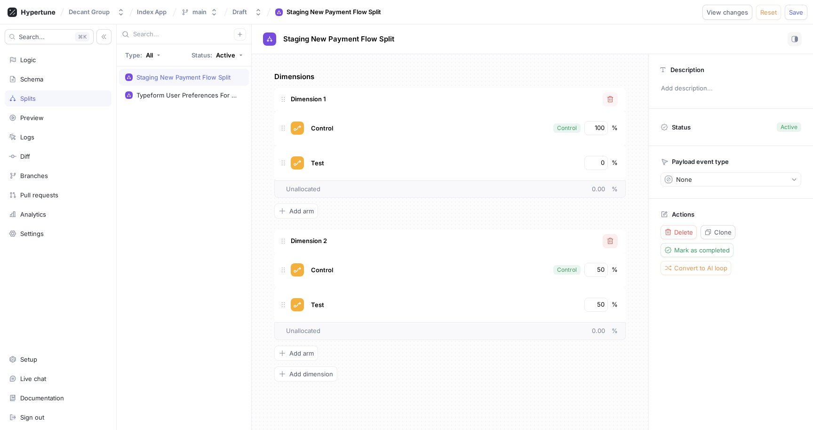
click at [611, 241] on icon "button" at bounding box center [610, 241] width 6 height 6
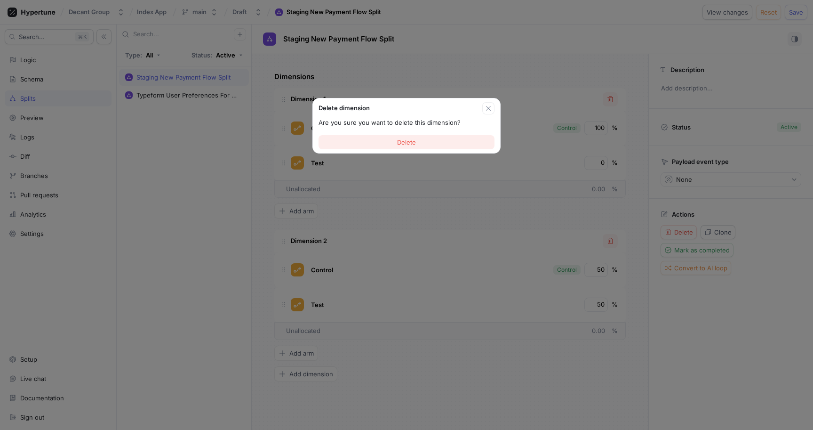
click at [446, 137] on button "Delete" at bounding box center [407, 142] width 176 height 14
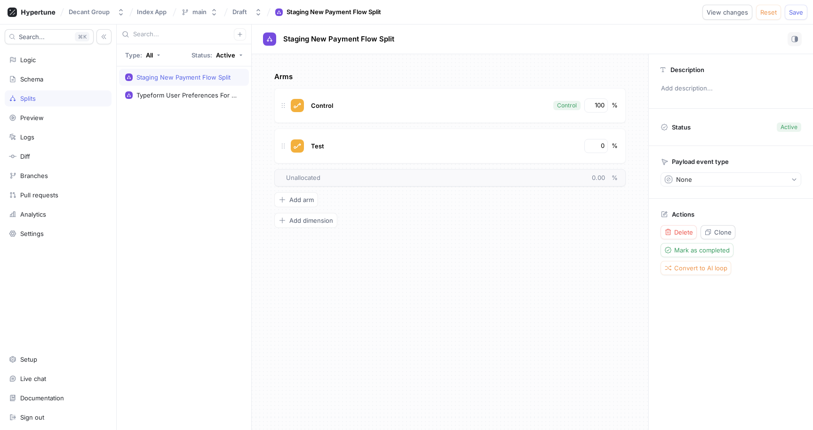
click at [531, 249] on div "Arms Control Control 100 % Test 0 % To pick up a draggable item, press the spac…" at bounding box center [450, 241] width 397 height 375
click at [190, 76] on div "Staging New Payment Flow Split" at bounding box center [183, 77] width 94 height 8
click at [360, 80] on p "Arms" at bounding box center [449, 77] width 351 height 11
click at [319, 103] on span "Control" at bounding box center [322, 106] width 22 height 8
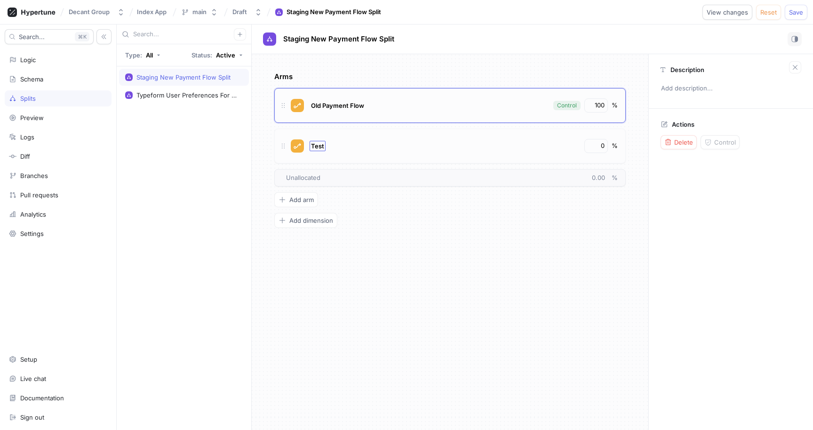
click at [313, 145] on span "Test" at bounding box center [317, 146] width 13 height 8
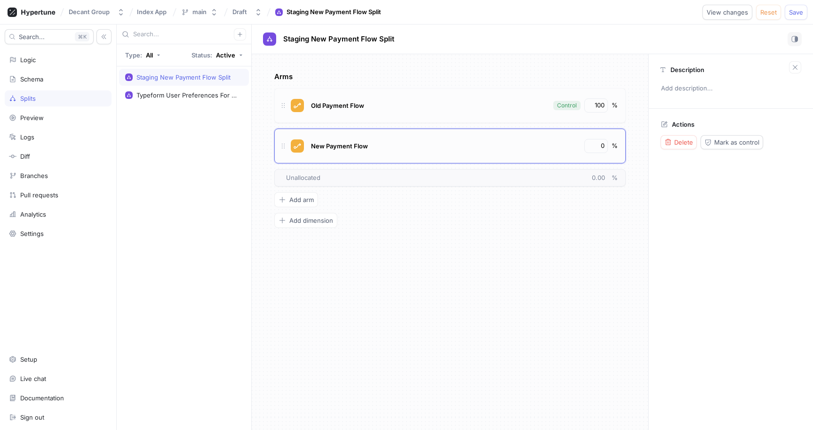
click at [504, 246] on div "Arms Old Payment Flow Control 100 % New Payment Flow 0 % To pick up a draggable…" at bounding box center [450, 241] width 397 height 375
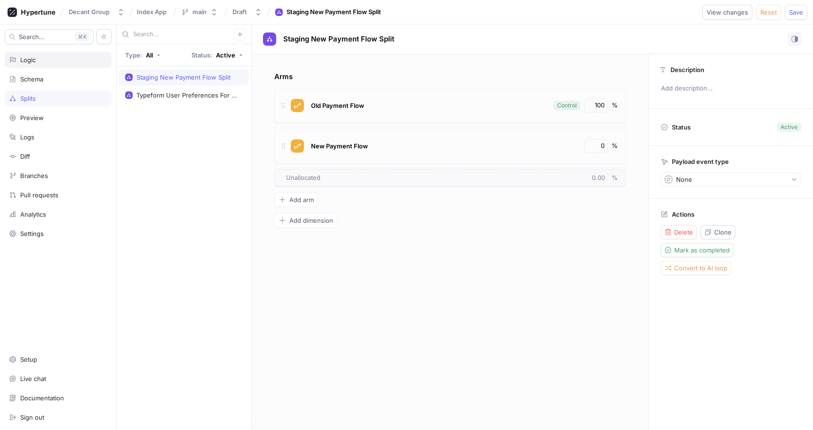
click at [48, 67] on div "Logic" at bounding box center [58, 60] width 107 height 16
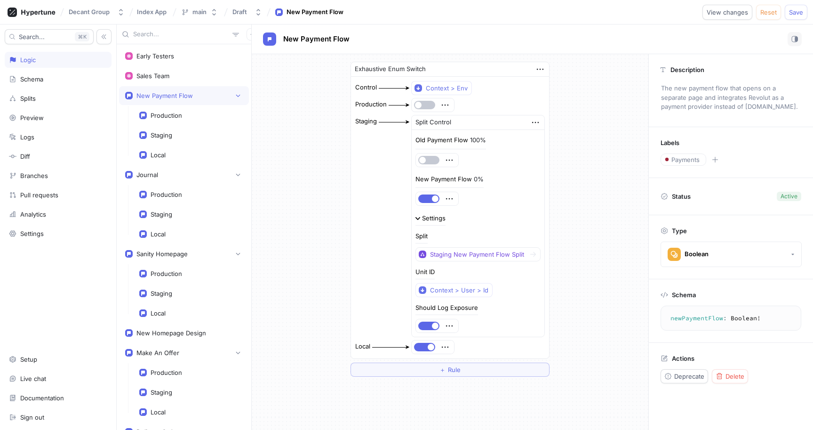
click at [592, 276] on div "Exhaustive Enum Switch Control Context > Env Production Staging Split Control O…" at bounding box center [450, 219] width 397 height 330
click at [52, 104] on div "Splits" at bounding box center [58, 98] width 107 height 16
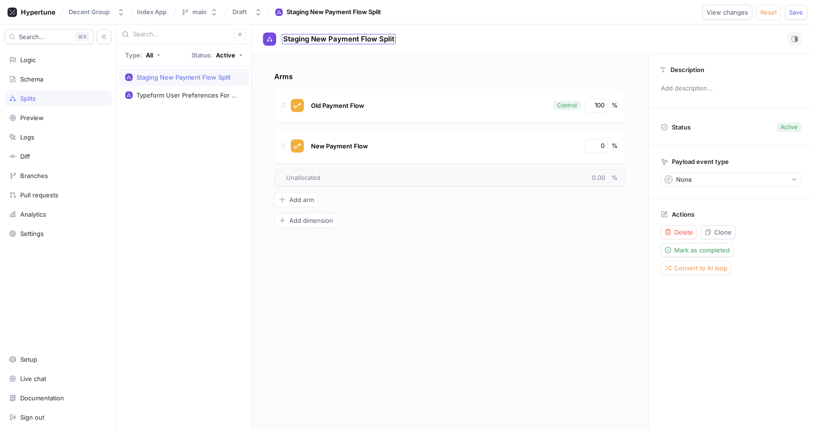
click at [391, 38] on span "Staging New Payment Flow Split" at bounding box center [338, 39] width 111 height 8
click at [426, 50] on div "New Payment Flow Split No errors." at bounding box center [532, 39] width 561 height 30
click at [28, 64] on div "Logic" at bounding box center [58, 60] width 107 height 16
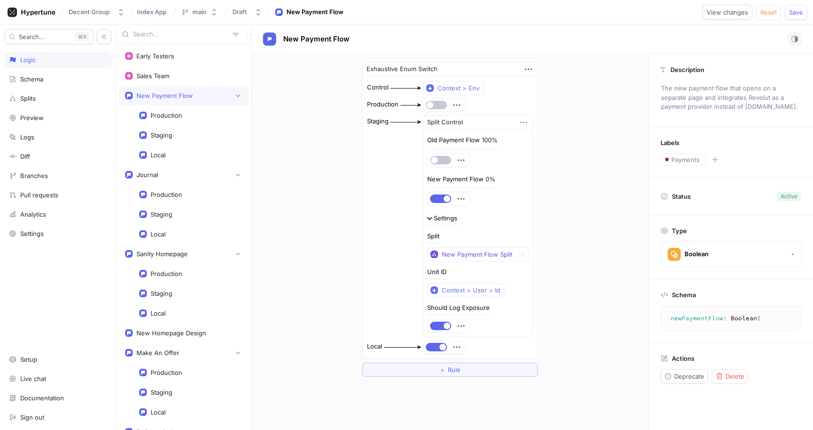
click at [519, 124] on icon "button" at bounding box center [523, 122] width 10 height 10
click at [527, 139] on div "Delete" at bounding box center [557, 140] width 80 height 16
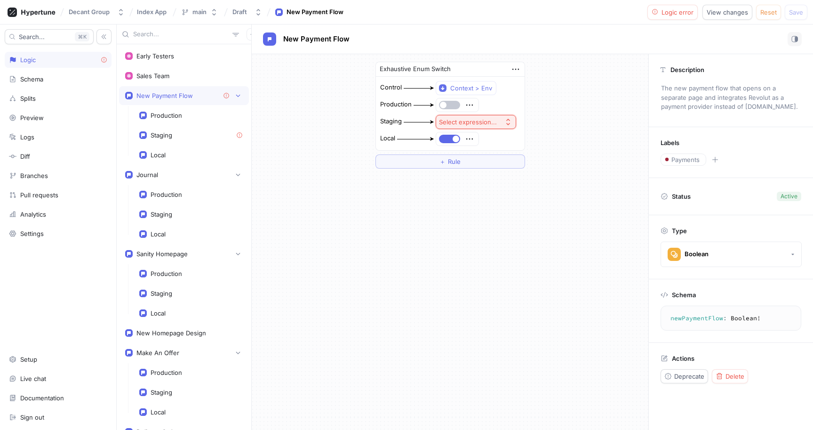
click at [495, 123] on div "Select expression..." at bounding box center [468, 122] width 58 height 8
click at [467, 158] on span "Toggle" at bounding box center [496, 156] width 87 height 8
click at [469, 104] on icon "button" at bounding box center [469, 105] width 10 height 10
click at [486, 123] on p "Delete" at bounding box center [487, 122] width 19 height 9
click at [468, 110] on button "Select expression..." at bounding box center [476, 105] width 80 height 14
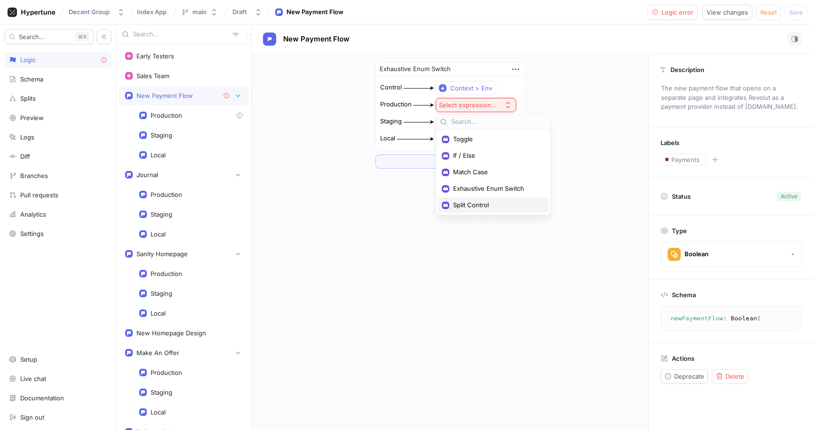
click at [473, 205] on span "Split Control" at bounding box center [496, 205] width 87 height 8
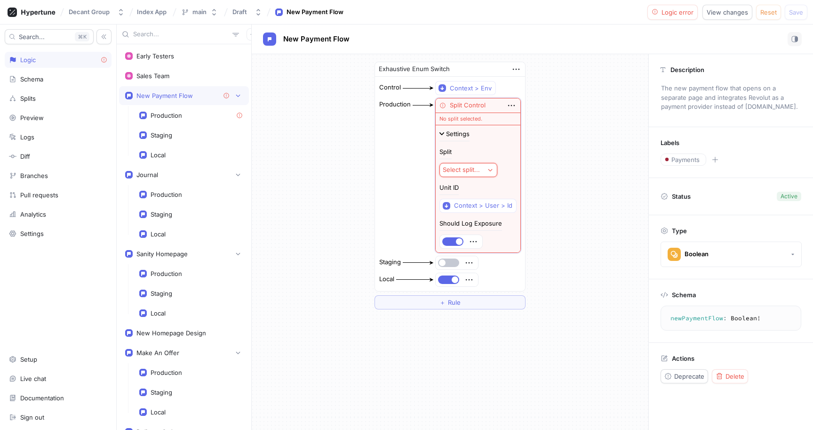
click at [465, 171] on div "Select split..." at bounding box center [461, 170] width 37 height 8
click at [495, 216] on span "New Payment Flow Split" at bounding box center [524, 220] width 141 height 8
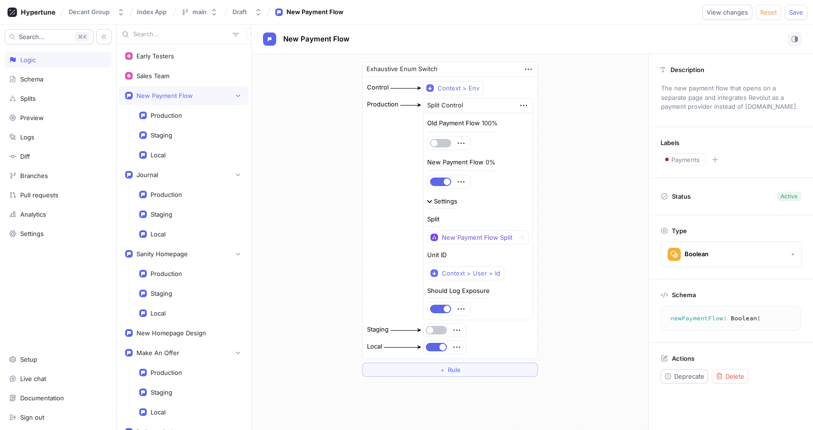
click at [567, 166] on div "Exhaustive Enum Switch Control Context > Env Production Split Control Old Payme…" at bounding box center [450, 219] width 397 height 330
click at [518, 104] on icon "button" at bounding box center [523, 105] width 10 height 10
click at [533, 120] on p "Delete" at bounding box center [538, 122] width 19 height 9
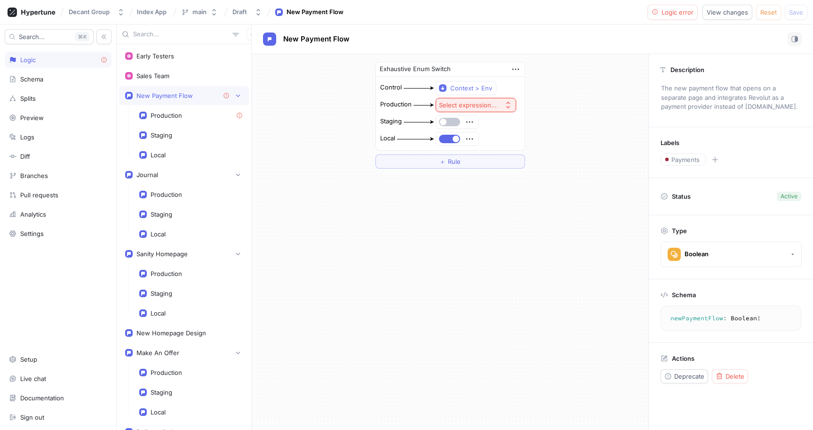
click at [471, 109] on button "Select expression..." at bounding box center [476, 105] width 80 height 14
click at [492, 154] on span "If / Else" at bounding box center [496, 155] width 87 height 8
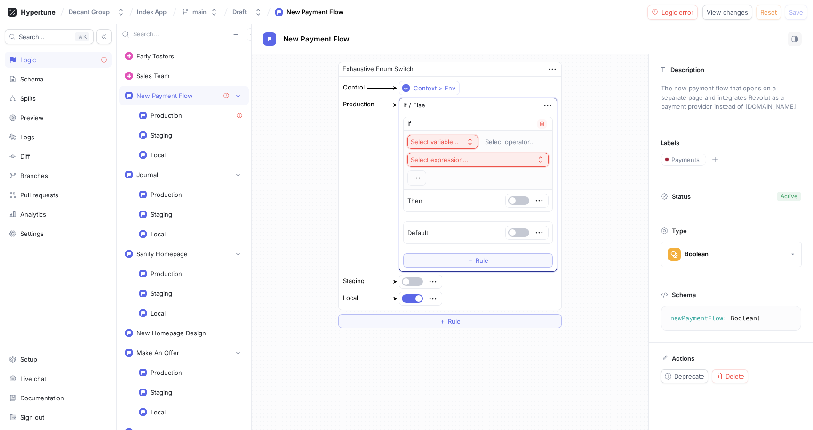
click at [454, 139] on div "Select variable..." at bounding box center [435, 142] width 48 height 8
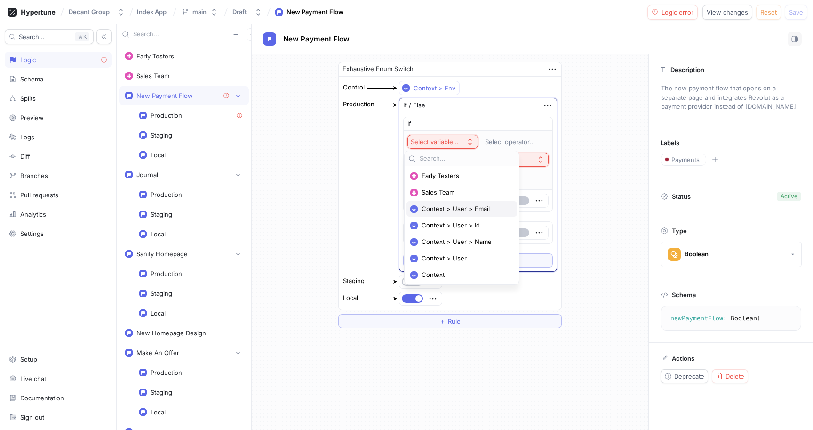
click at [462, 209] on span "Context > User > Email" at bounding box center [465, 209] width 87 height 8
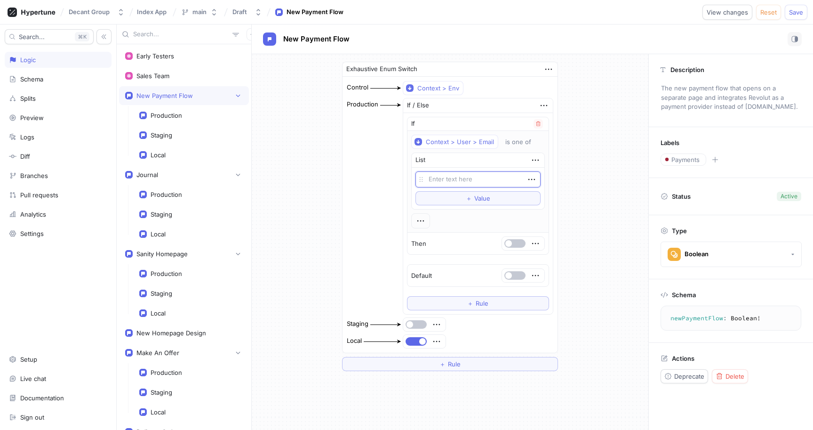
click at [462, 179] on textarea at bounding box center [477, 179] width 125 height 16
click at [534, 159] on icon "button" at bounding box center [535, 160] width 10 height 10
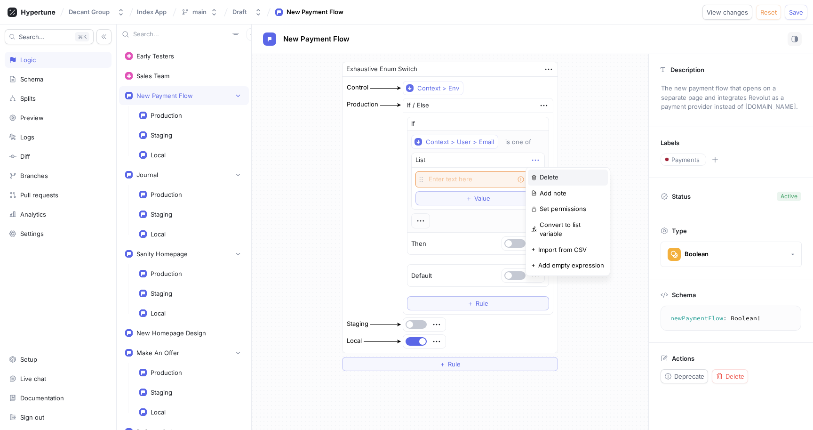
click at [534, 171] on div "Delete" at bounding box center [568, 177] width 80 height 16
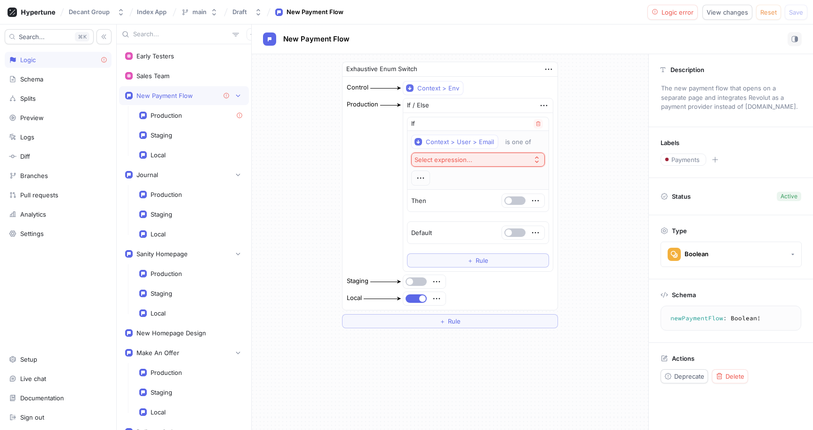
click at [449, 161] on div "Select expression..." at bounding box center [443, 160] width 58 height 8
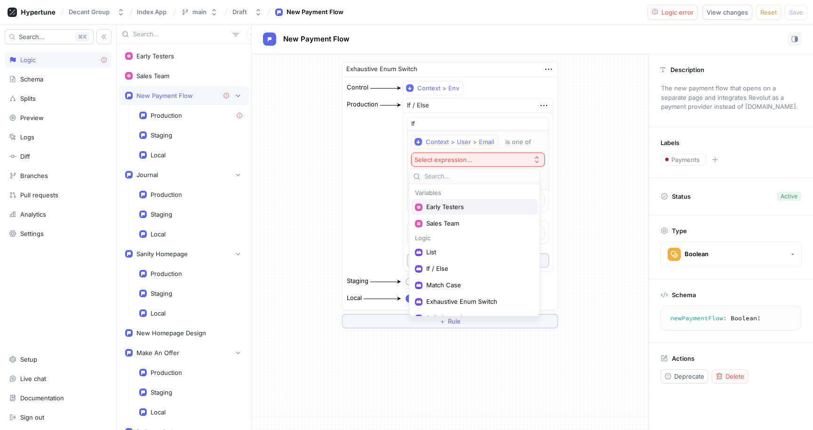
click at [459, 208] on span "Early Testers" at bounding box center [477, 207] width 103 height 8
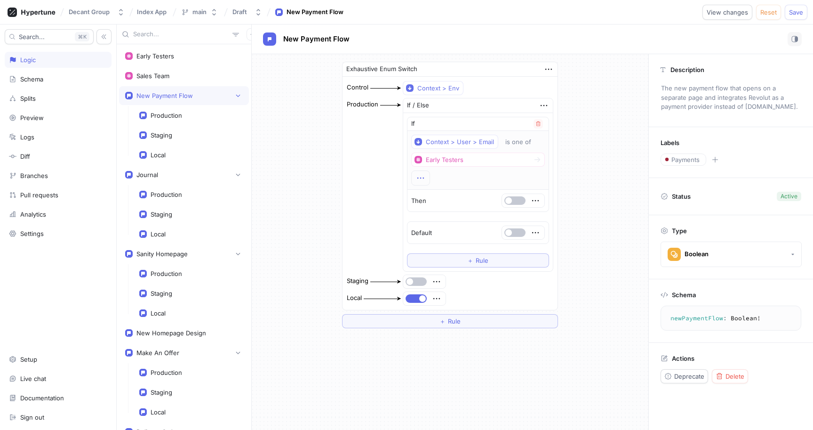
click at [423, 180] on icon "button" at bounding box center [420, 178] width 10 height 10
click at [439, 196] on p "AND" at bounding box center [433, 195] width 13 height 9
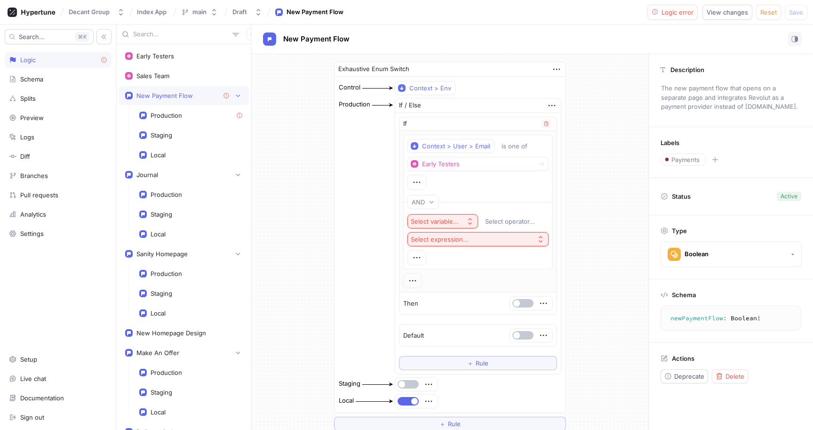
click at [445, 224] on div "Select variable..." at bounding box center [435, 221] width 48 height 8
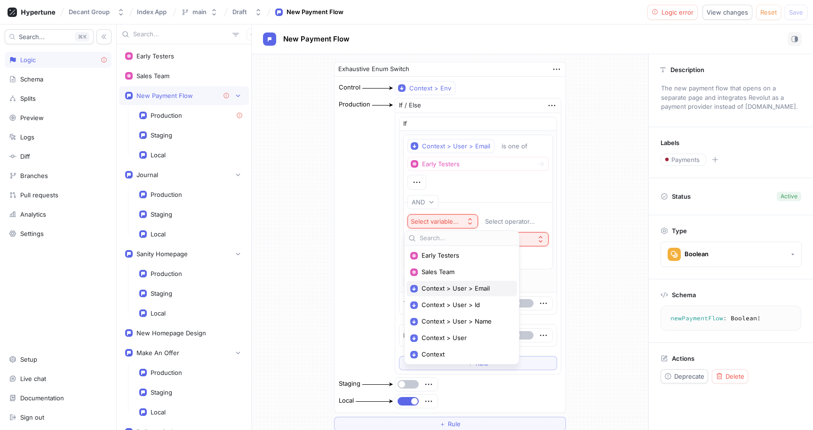
click at [464, 291] on span "Context > User > Email" at bounding box center [465, 288] width 87 height 8
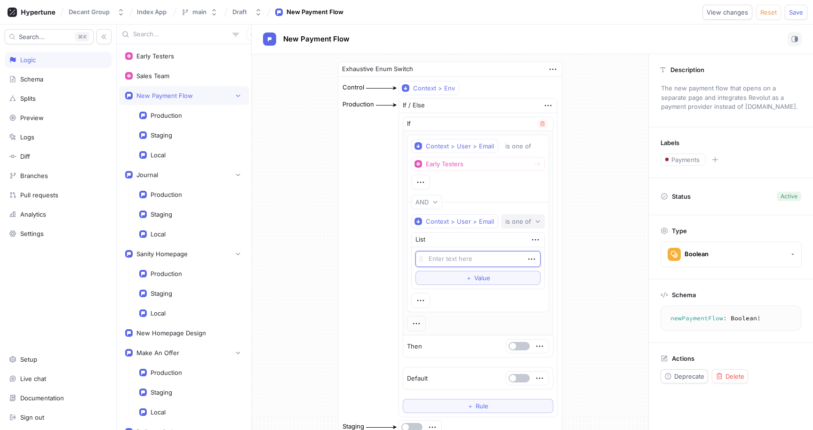
click at [523, 223] on div "is one of" at bounding box center [518, 221] width 26 height 8
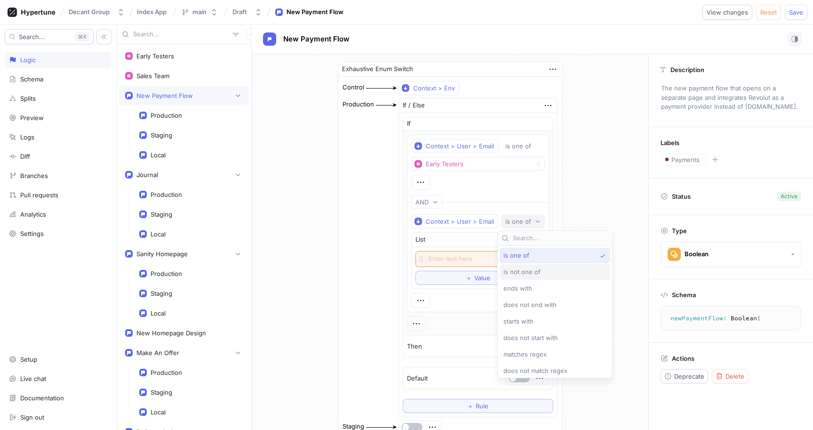
click at [539, 272] on div "is not one of" at bounding box center [552, 272] width 98 height 8
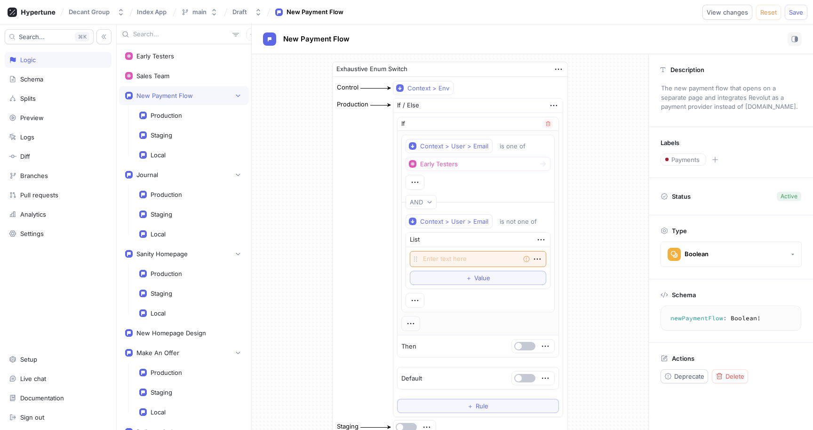
click at [542, 241] on div "List" at bounding box center [478, 239] width 144 height 15
click at [539, 245] on div "List" at bounding box center [478, 239] width 144 height 15
click at [536, 240] on icon "button" at bounding box center [541, 239] width 10 height 10
click at [541, 249] on div "Delete" at bounding box center [574, 257] width 80 height 16
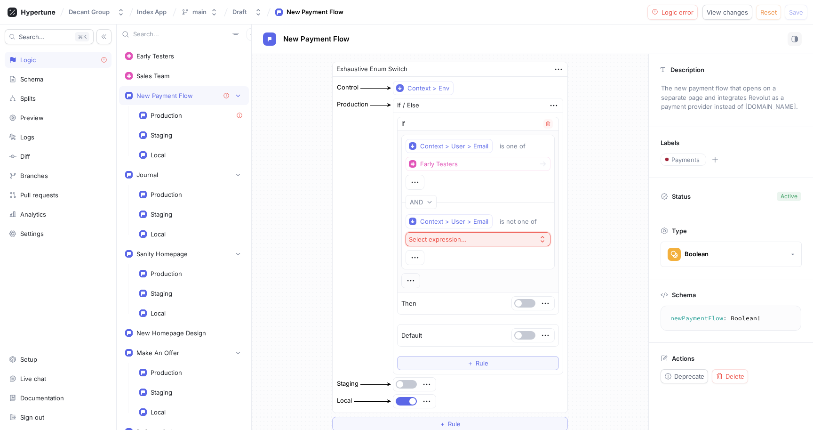
click at [445, 242] on div "Select expression..." at bounding box center [438, 239] width 58 height 8
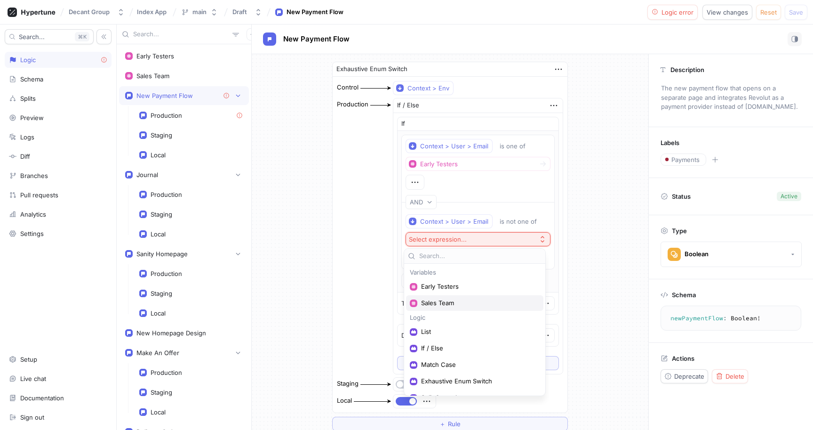
click at [454, 298] on div "Sales Team" at bounding box center [474, 303] width 137 height 16
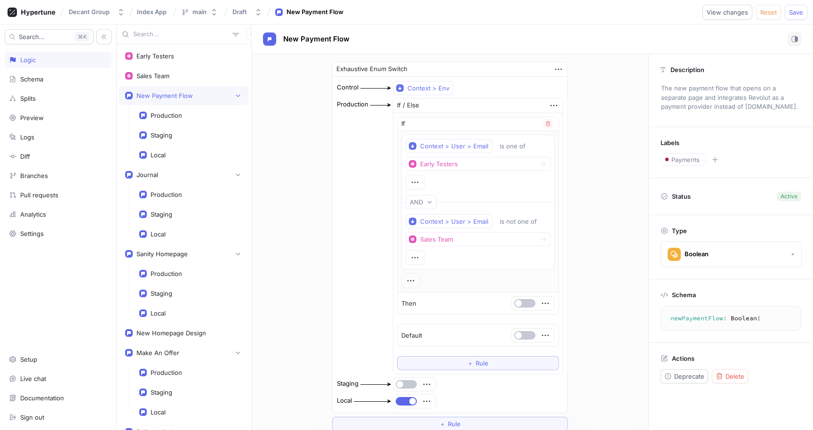
click at [475, 192] on div "AND" at bounding box center [477, 202] width 153 height 22
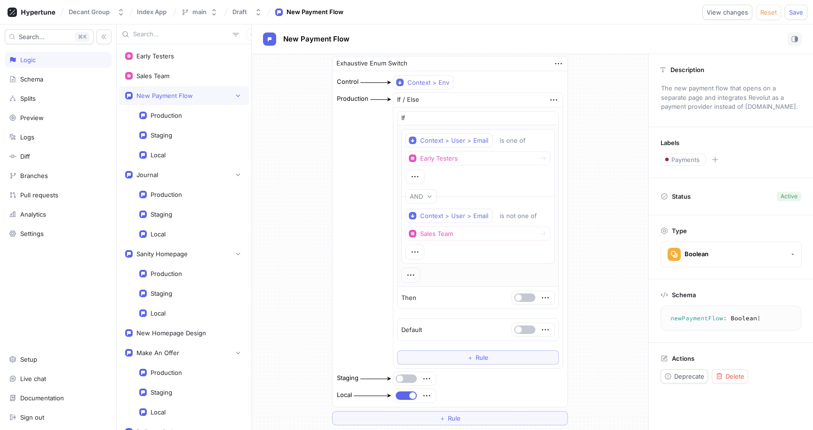
scroll to position [12, 0]
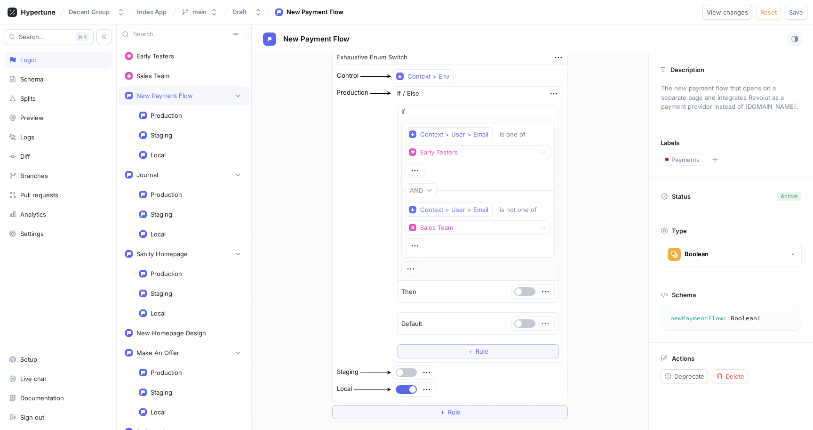
click at [541, 323] on icon "button" at bounding box center [545, 323] width 10 height 10
click at [547, 333] on div "Delete" at bounding box center [578, 341] width 80 height 16
click at [516, 321] on div "Select expression..." at bounding box center [507, 323] width 58 height 8
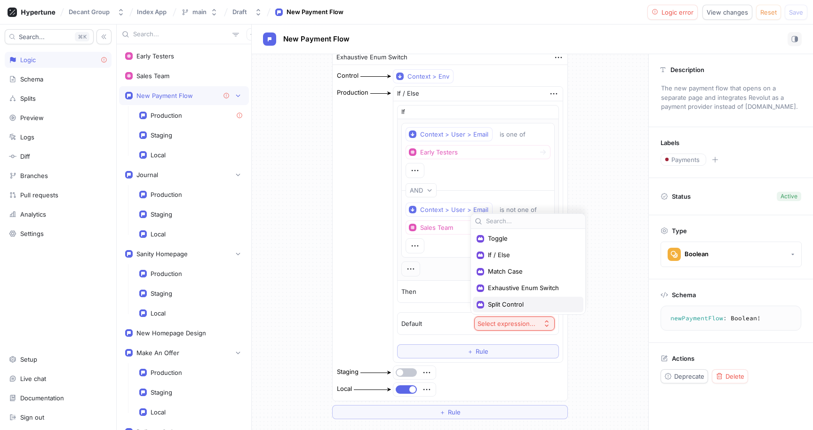
click at [504, 306] on span "Split Control" at bounding box center [531, 304] width 87 height 8
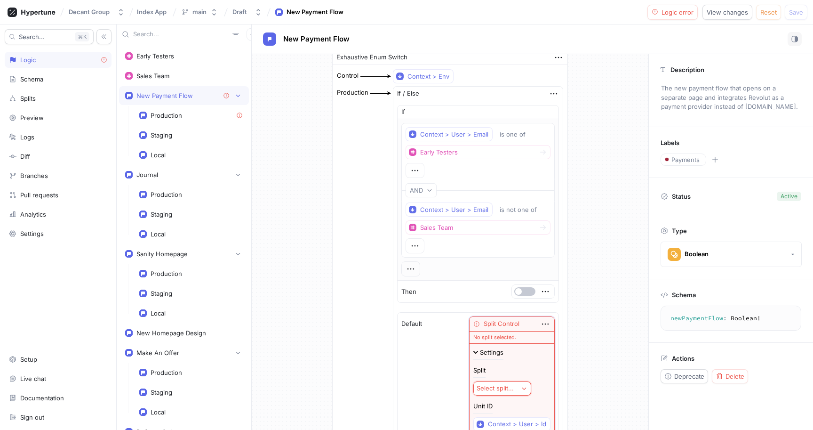
scroll to position [48, 0]
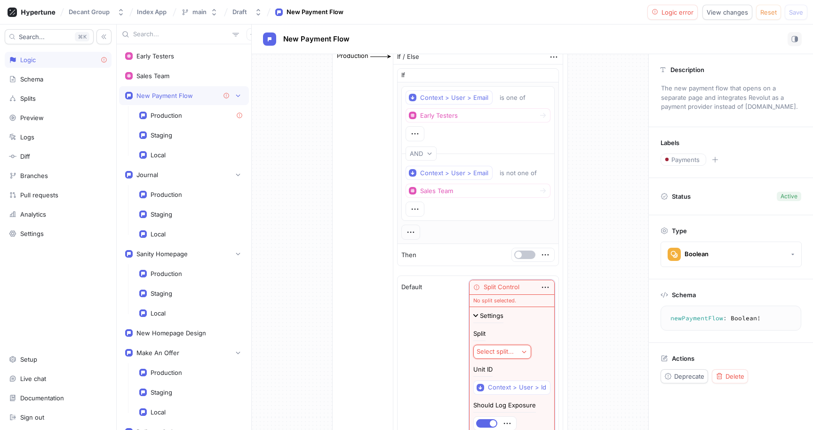
click at [506, 352] on div "Select split..." at bounding box center [495, 351] width 37 height 8
click at [508, 312] on span "New Payment Flow Split" at bounding box center [557, 316] width 141 height 8
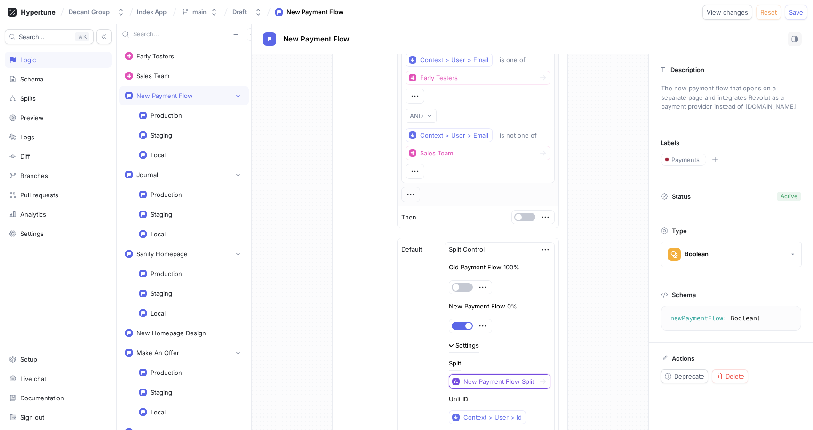
scroll to position [0, 0]
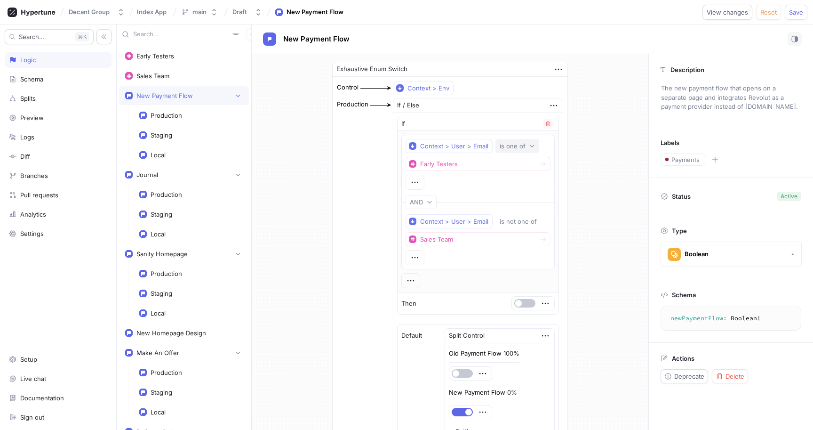
click at [518, 149] on div "is one of" at bounding box center [513, 146] width 26 height 8
click at [414, 174] on div "Context > User > Email is one of Early Testers" at bounding box center [478, 164] width 145 height 51
click at [414, 183] on icon "button" at bounding box center [415, 182] width 10 height 10
click at [459, 177] on div "Context > User > Email is one of Early Testers" at bounding box center [478, 164] width 145 height 51
click at [497, 164] on button "Early Testers" at bounding box center [478, 164] width 145 height 14
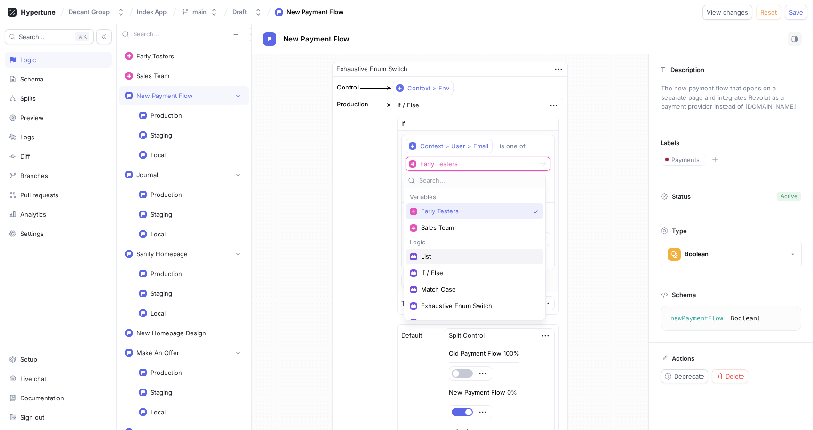
click at [451, 258] on span "List" at bounding box center [478, 256] width 114 height 8
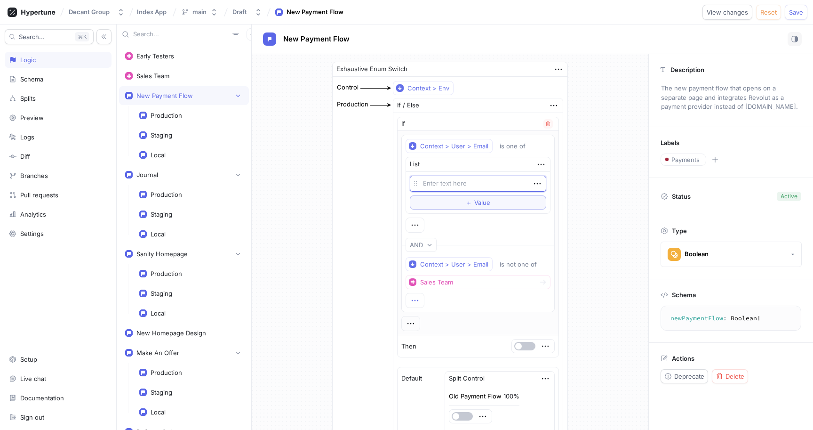
click at [416, 299] on icon "button" at bounding box center [415, 300] width 10 height 10
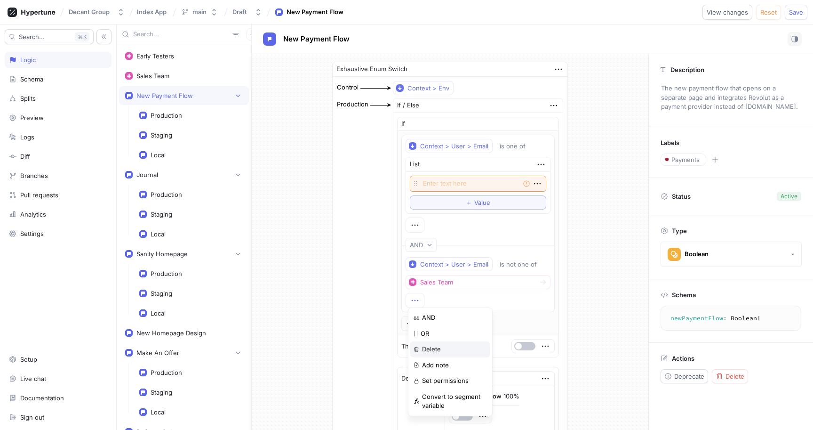
click at [445, 350] on div "Delete" at bounding box center [450, 349] width 80 height 16
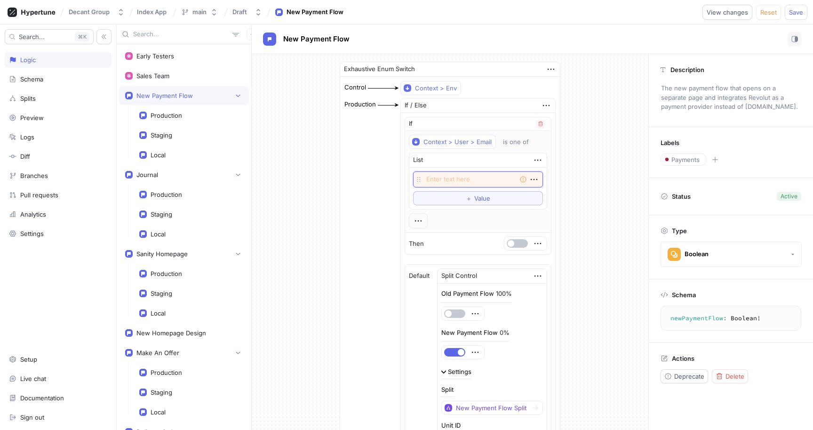
click at [451, 179] on textarea at bounding box center [478, 179] width 130 height 16
click at [449, 220] on div "Context > User > Email is one of List [EMAIL_ADDRESS][DOMAIN_NAME] To pick up a…" at bounding box center [478, 182] width 138 height 94
click at [508, 240] on span "button" at bounding box center [511, 243] width 7 height 7
click at [800, 14] on span "Save" at bounding box center [796, 12] width 14 height 6
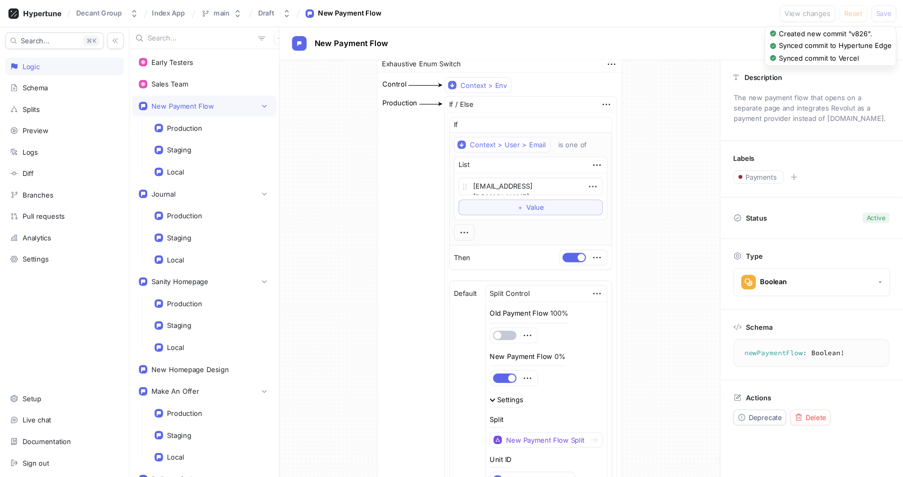
scroll to position [17, 0]
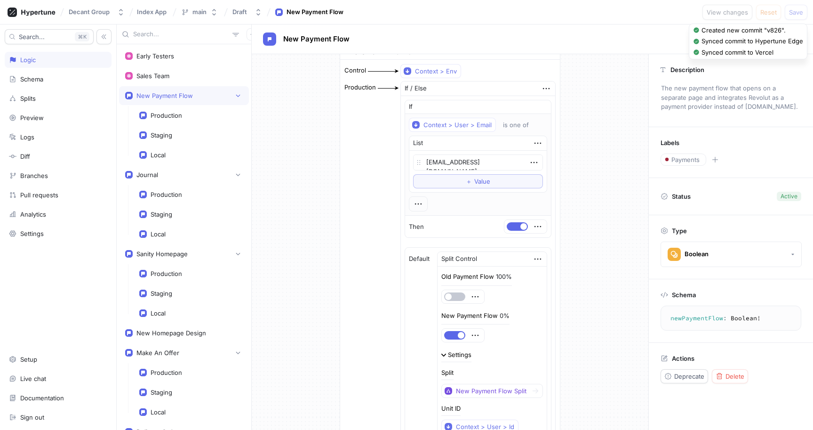
click at [586, 261] on div "Exhaustive Enum Switch Control Context > Env Production If / Else If Context > …" at bounding box center [450, 303] width 397 height 532
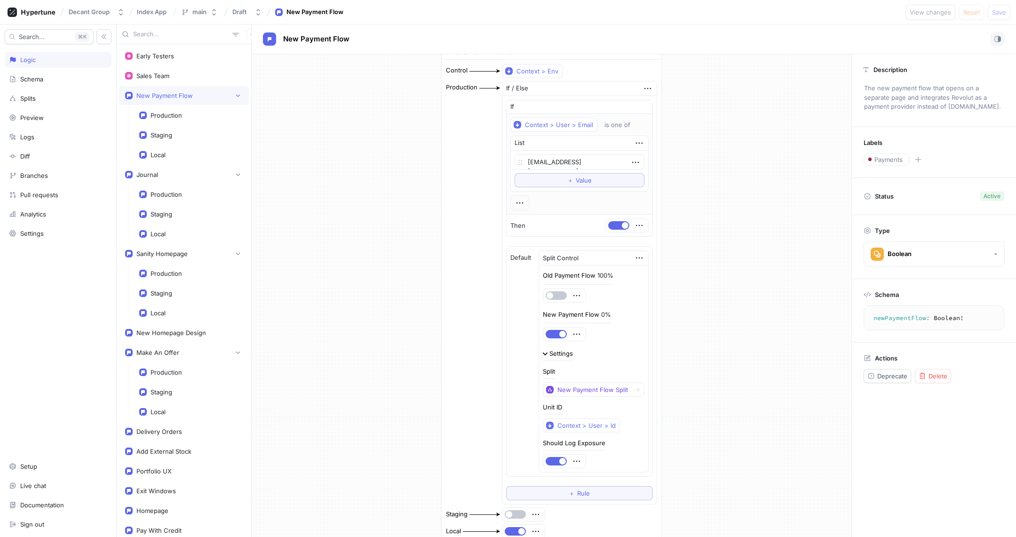
click at [728, 429] on div "Exhaustive Enum Switch Control Context > Env Production If / Else If Context > …" at bounding box center [552, 302] width 600 height 531
click at [735, 243] on div "Exhaustive Enum Switch Control Context > Env Production If / Else If Context > …" at bounding box center [552, 302] width 600 height 531
click at [751, 414] on div "Exhaustive Enum Switch Control Context > Env Production If / Else If Context > …" at bounding box center [552, 302] width 600 height 531
click at [520, 199] on icon "button" at bounding box center [520, 203] width 10 height 10
click at [719, 211] on div "Exhaustive Enum Switch Control Context > Env Production If / Else If Context > …" at bounding box center [552, 302] width 600 height 531
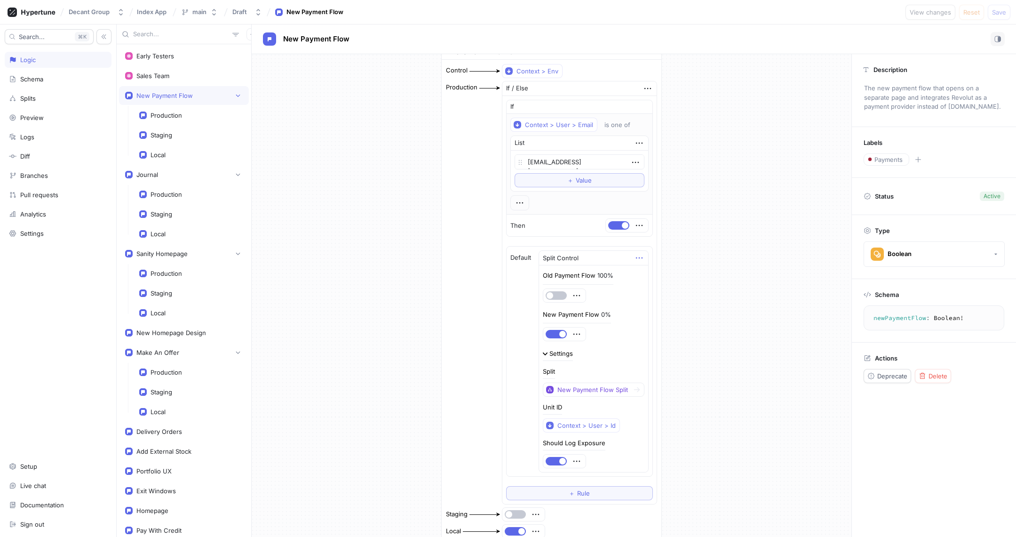
click at [634, 253] on icon "button" at bounding box center [639, 258] width 10 height 10
click at [716, 213] on div "Exhaustive Enum Switch Control Context > Env Production If / Else If Context > …" at bounding box center [552, 302] width 600 height 531
click at [643, 87] on icon "button" at bounding box center [648, 88] width 10 height 10
click at [741, 68] on div "Exhaustive Enum Switch Control Context > Env Production If / Else If Context > …" at bounding box center [552, 302] width 600 height 531
click at [613, 121] on div "is one of" at bounding box center [618, 125] width 26 height 8
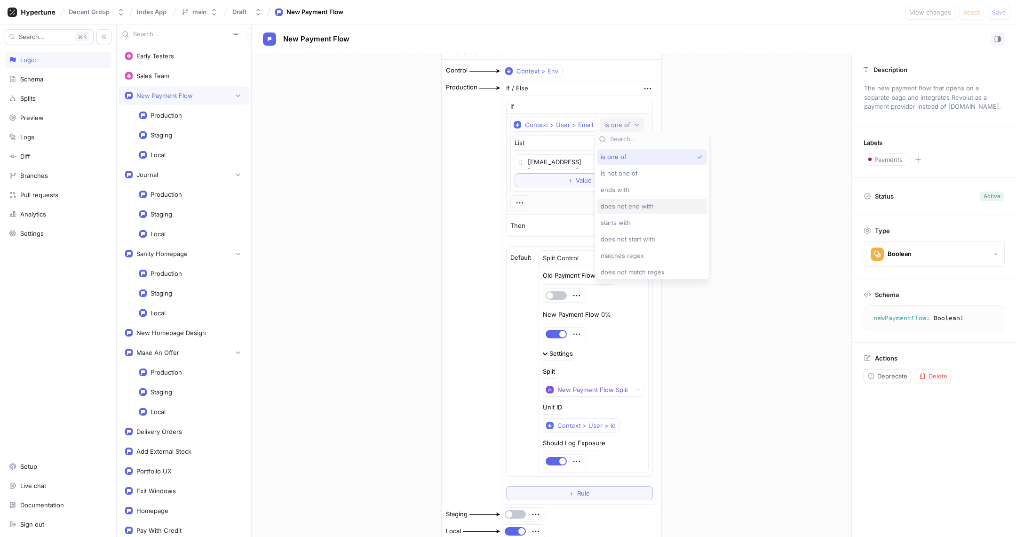
scroll to position [35, 0]
click at [750, 140] on div "Exhaustive Enum Switch Control Context > Env Production If / Else If Context > …" at bounding box center [552, 302] width 600 height 531
click at [575, 121] on div "Context > User > Email" at bounding box center [559, 125] width 68 height 8
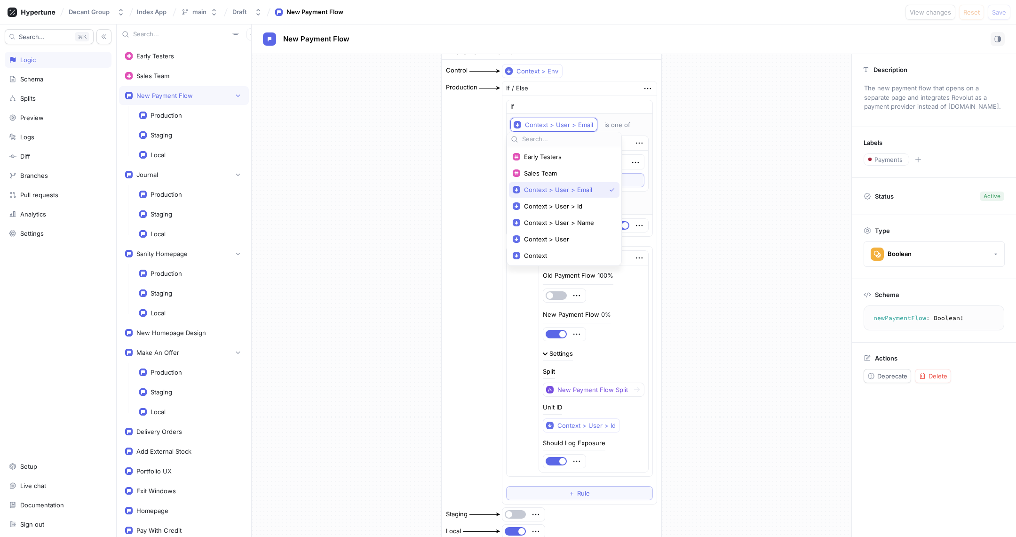
click at [738, 149] on div "Exhaustive Enum Switch Control Context > Env Production If / Else If Context > …" at bounding box center [552, 302] width 600 height 531
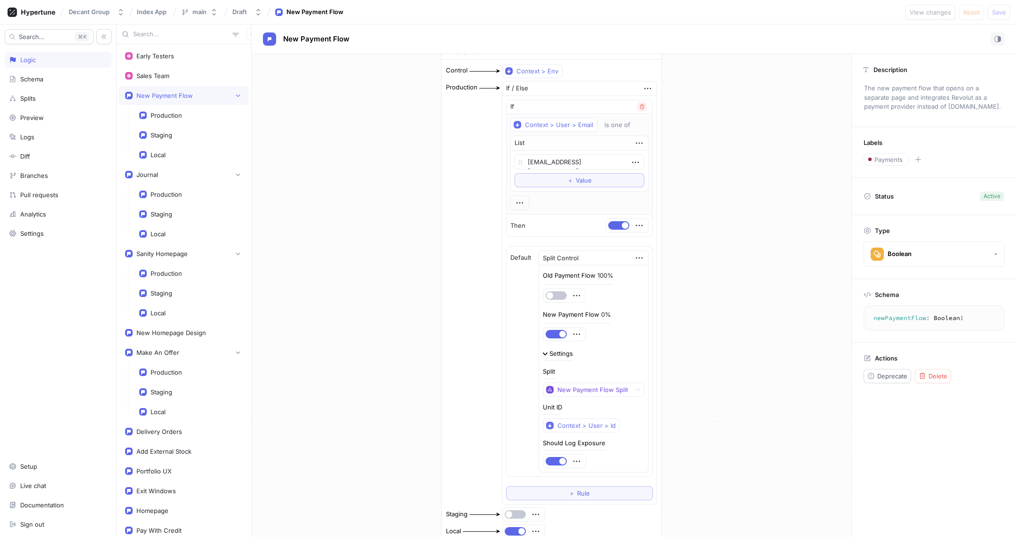
click at [639, 104] on icon "button" at bounding box center [642, 107] width 6 height 6
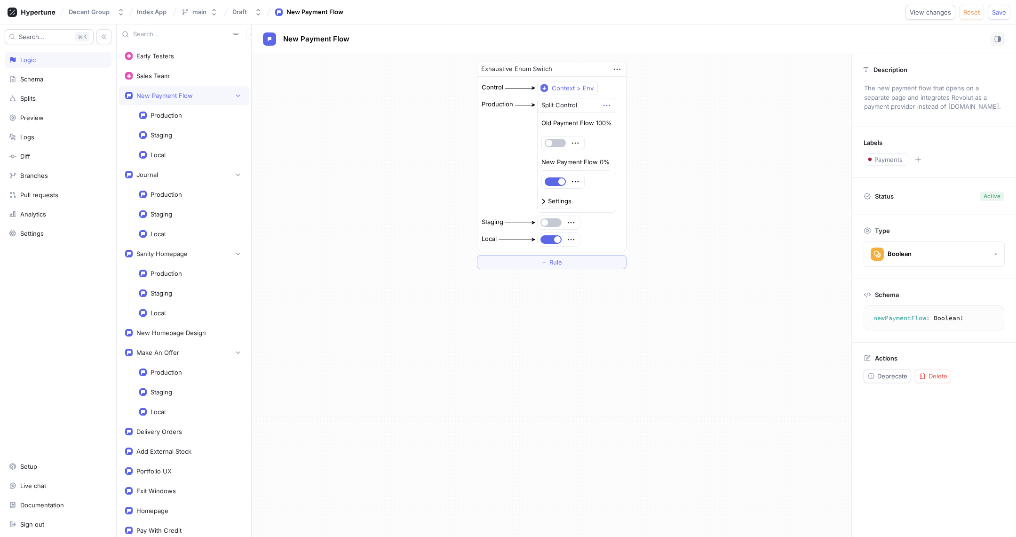
click at [608, 105] on icon "button" at bounding box center [607, 105] width 7 height 1
drag, startPoint x: 619, startPoint y: 120, endPoint x: 592, endPoint y: 112, distance: 28.3
click at [619, 120] on p "Delete" at bounding box center [624, 121] width 19 height 9
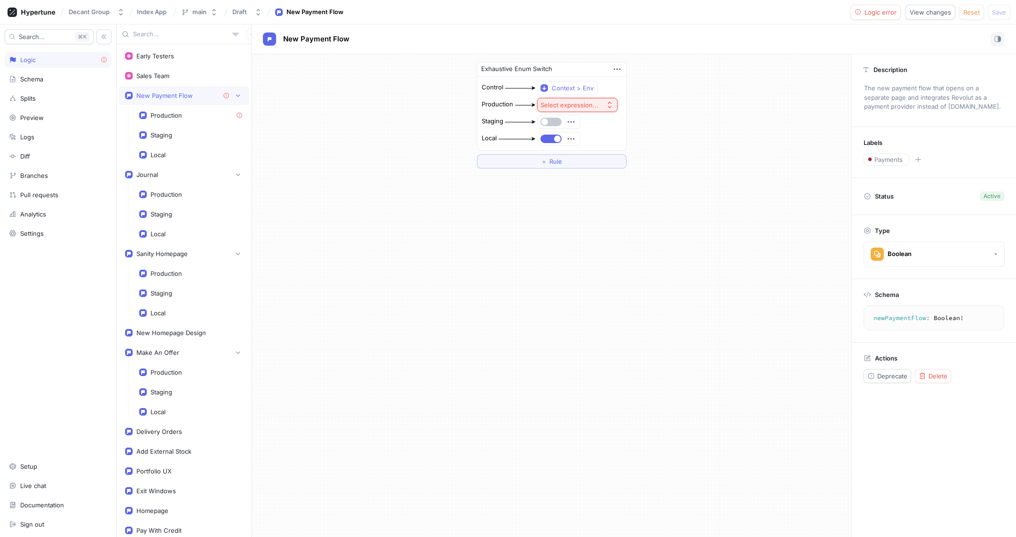
click at [567, 105] on div "Select expression..." at bounding box center [570, 105] width 58 height 8
click at [582, 153] on span "If / Else" at bounding box center [597, 155] width 87 height 8
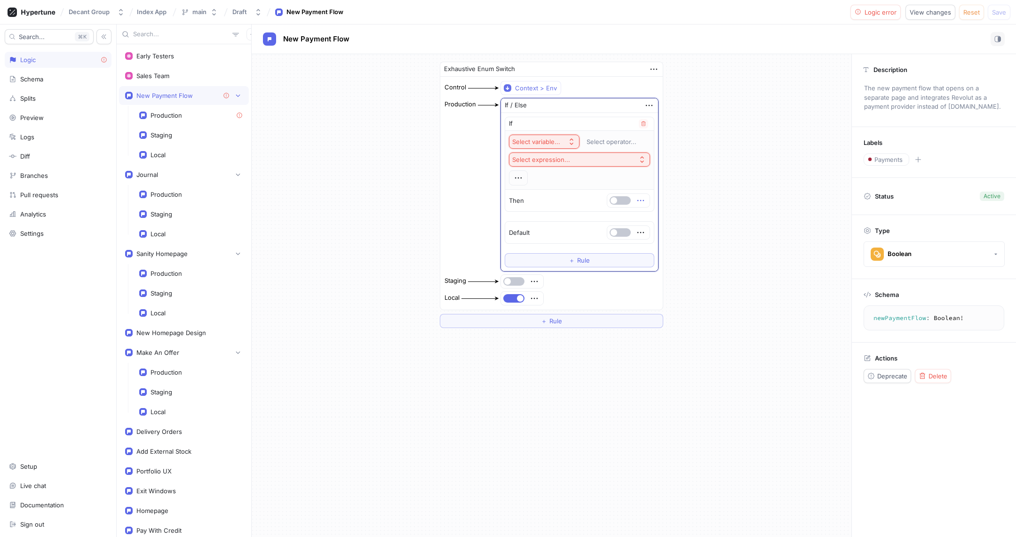
click at [645, 198] on icon "button" at bounding box center [641, 200] width 10 height 10
click at [544, 180] on div "If Select variable... Select operator... Select expression... Then" at bounding box center [580, 164] width 150 height 95
click at [548, 138] on div "Select variable..." at bounding box center [536, 142] width 48 height 8
click at [610, 126] on div "If" at bounding box center [579, 124] width 149 height 14
click at [517, 176] on icon "button" at bounding box center [518, 178] width 10 height 10
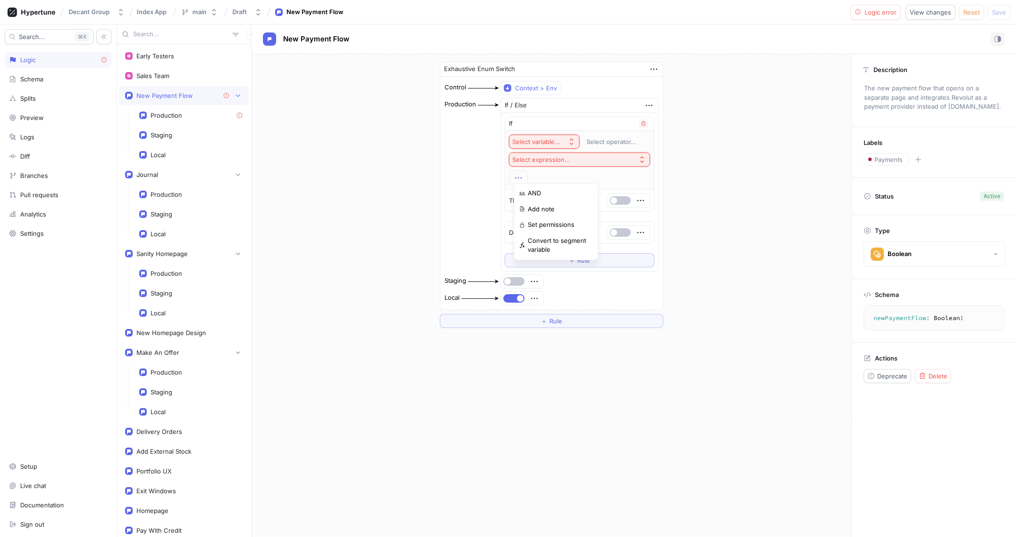
click at [562, 138] on div "Select variable... Select operator... Select expression..." at bounding box center [579, 160] width 141 height 51
click at [559, 139] on div "Select variable..." at bounding box center [536, 142] width 48 height 8
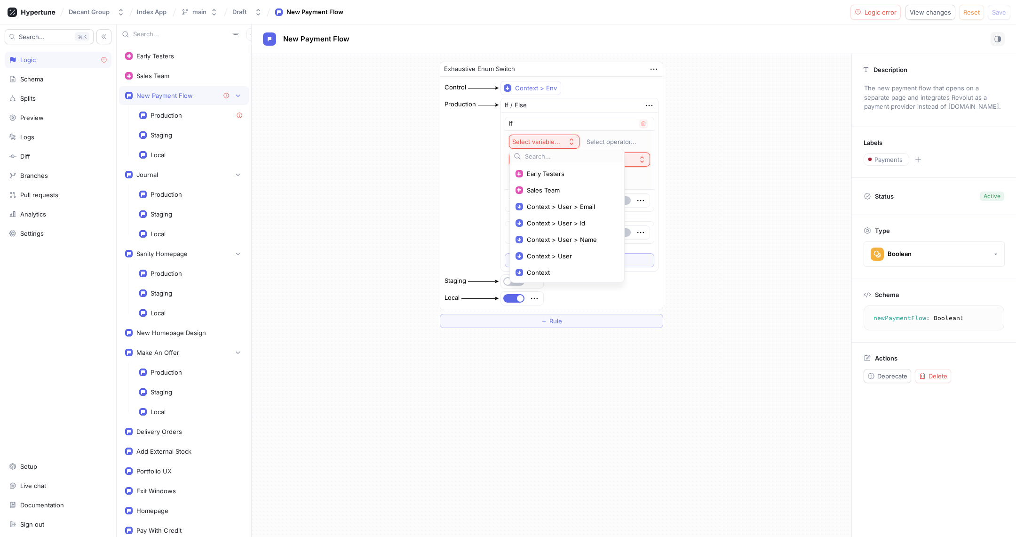
click at [626, 178] on div "Select variable... Select operator... Select expression..." at bounding box center [579, 160] width 141 height 51
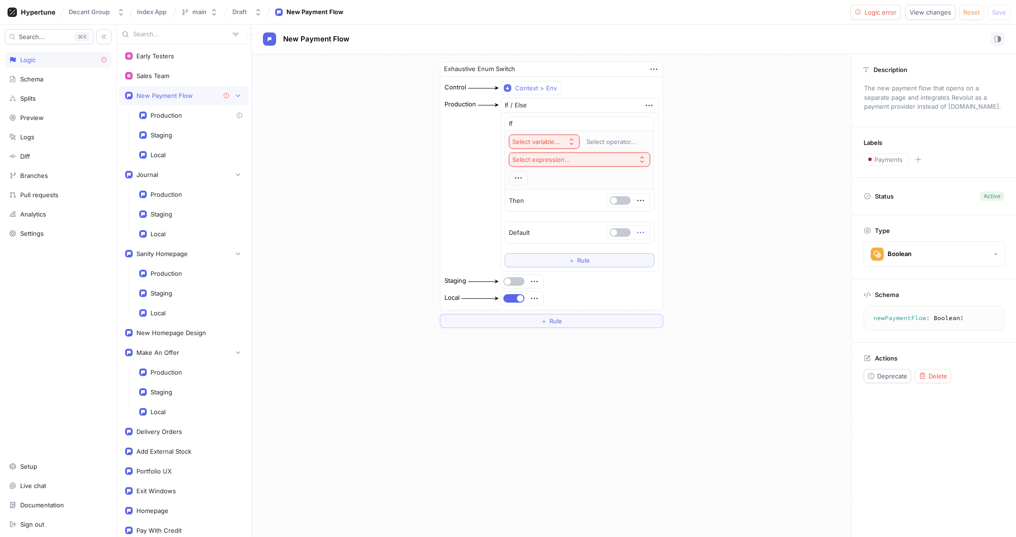
click at [639, 227] on icon "button" at bounding box center [641, 232] width 10 height 10
click at [657, 245] on p "Delete" at bounding box center [658, 246] width 19 height 9
click at [607, 229] on div "Select expression..." at bounding box center [602, 233] width 58 height 8
click at [610, 277] on span "If / Else" at bounding box center [631, 280] width 87 height 8
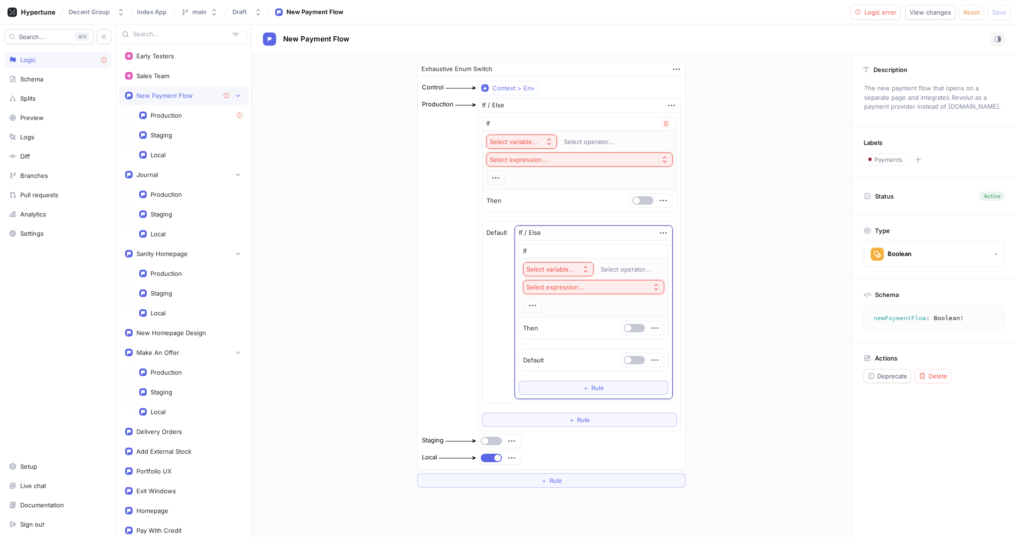
click at [510, 140] on div "Select variable..." at bounding box center [514, 142] width 48 height 8
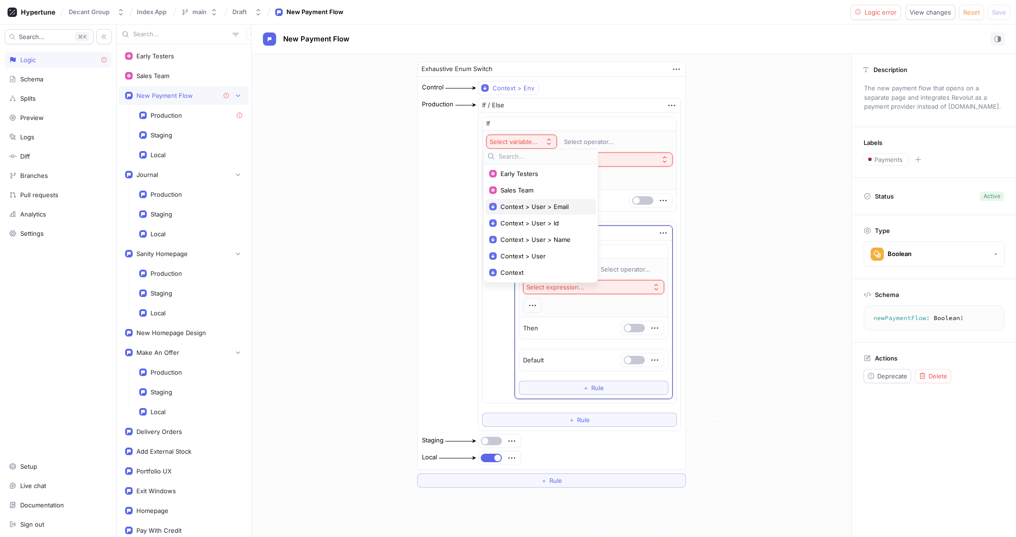
click at [549, 207] on span "Context > User > Email" at bounding box center [544, 207] width 87 height 8
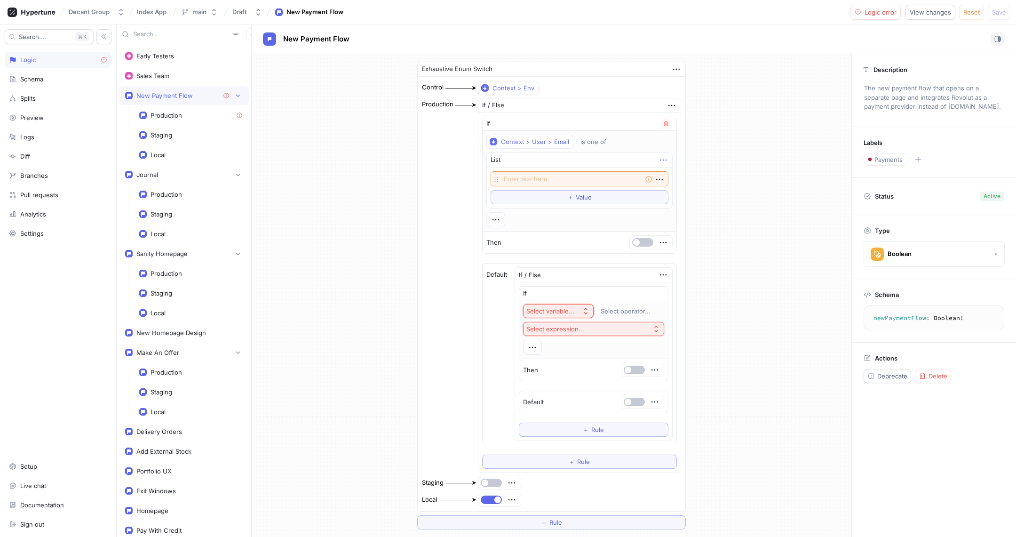
click at [658, 159] on icon "button" at bounding box center [663, 160] width 10 height 10
click at [660, 169] on div "Delete" at bounding box center [695, 175] width 80 height 16
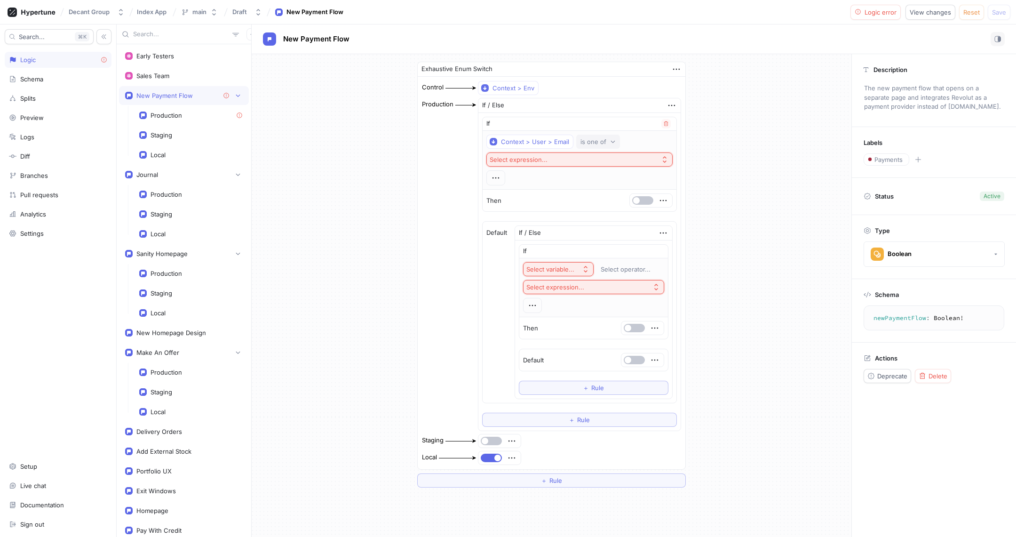
click at [591, 138] on div "is one of" at bounding box center [594, 142] width 26 height 8
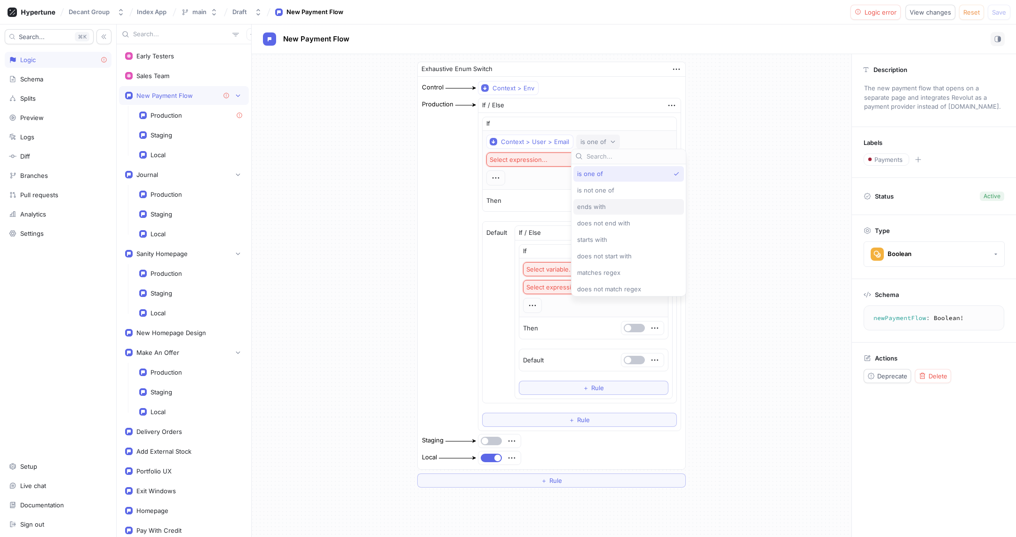
click at [619, 204] on div "ends with" at bounding box center [626, 207] width 98 height 8
click at [554, 156] on textarea at bounding box center [579, 159] width 186 height 15
click at [539, 194] on div "Then" at bounding box center [580, 202] width 194 height 22
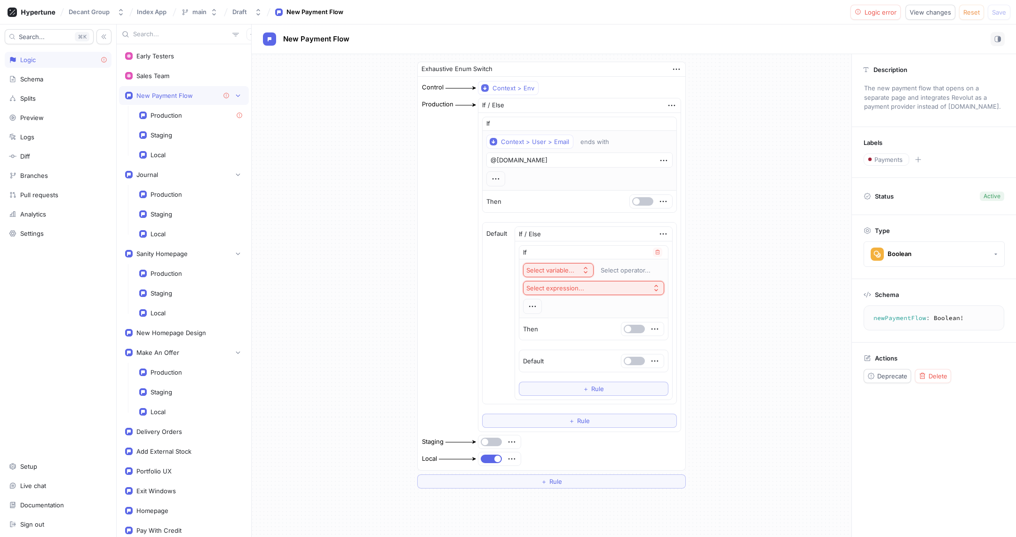
click at [560, 266] on div "Select variable..." at bounding box center [550, 270] width 48 height 8
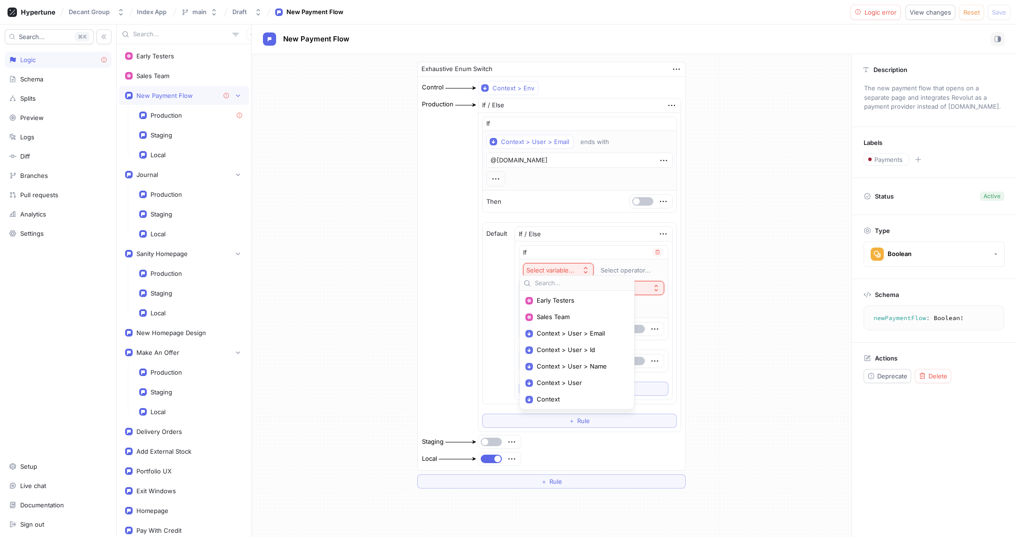
click at [582, 336] on span "Context > User > Email" at bounding box center [580, 333] width 87 height 8
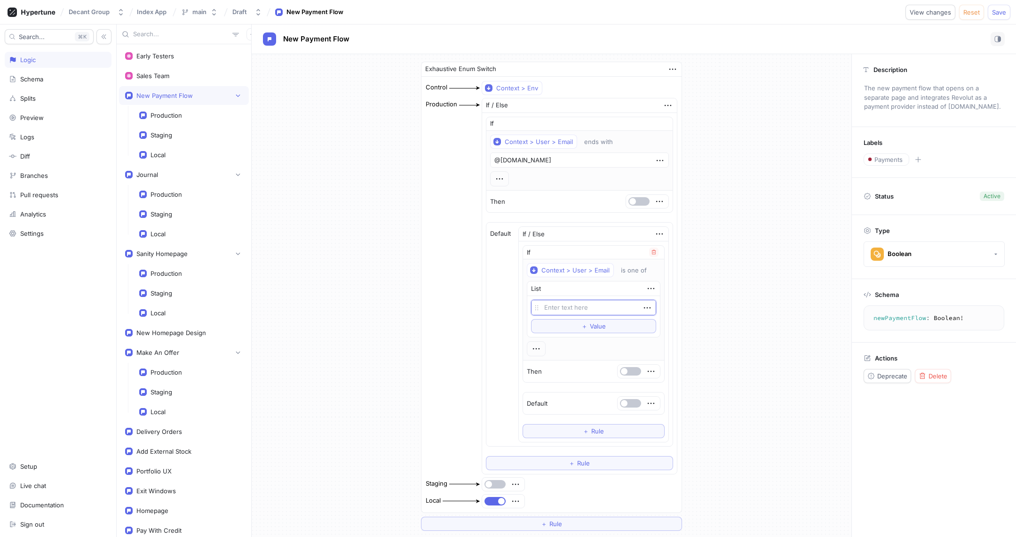
click at [596, 302] on textarea at bounding box center [593, 307] width 125 height 15
click at [624, 367] on button "button" at bounding box center [630, 371] width 21 height 8
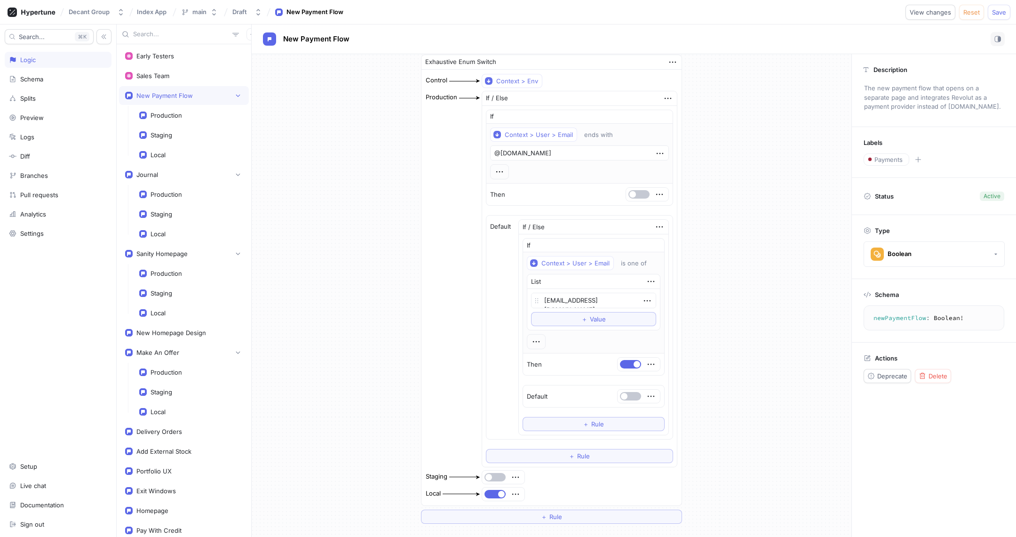
click at [644, 396] on div at bounding box center [639, 396] width 42 height 13
click at [646, 391] on icon "button" at bounding box center [651, 396] width 10 height 10
click at [669, 408] on p "Delete" at bounding box center [663, 407] width 19 height 9
click at [639, 393] on button "Select expression..." at bounding box center [620, 396] width 80 height 14
click at [624, 429] on span "Split Control" at bounding box center [636, 490] width 87 height 8
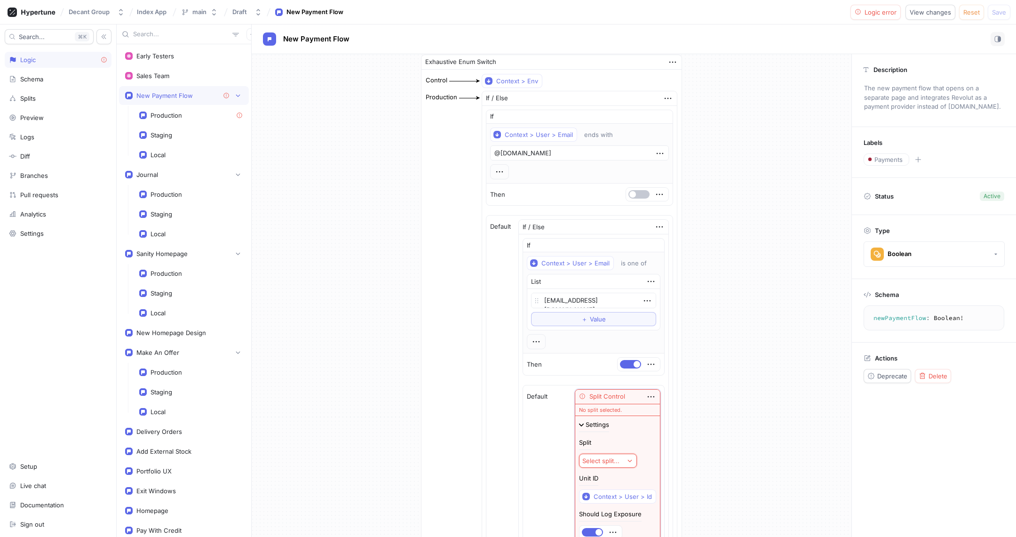
click at [611, 429] on button "Select split..." at bounding box center [608, 461] width 58 height 14
click at [612, 417] on span "New Payment Flow Split" at bounding box center [663, 419] width 141 height 8
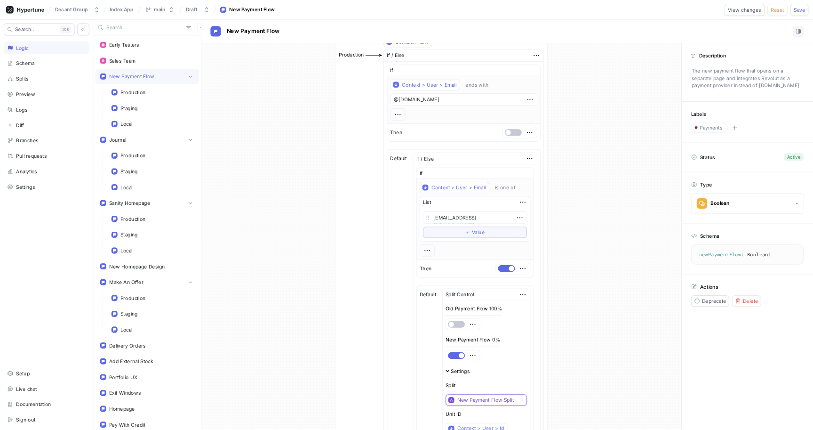
scroll to position [28, 0]
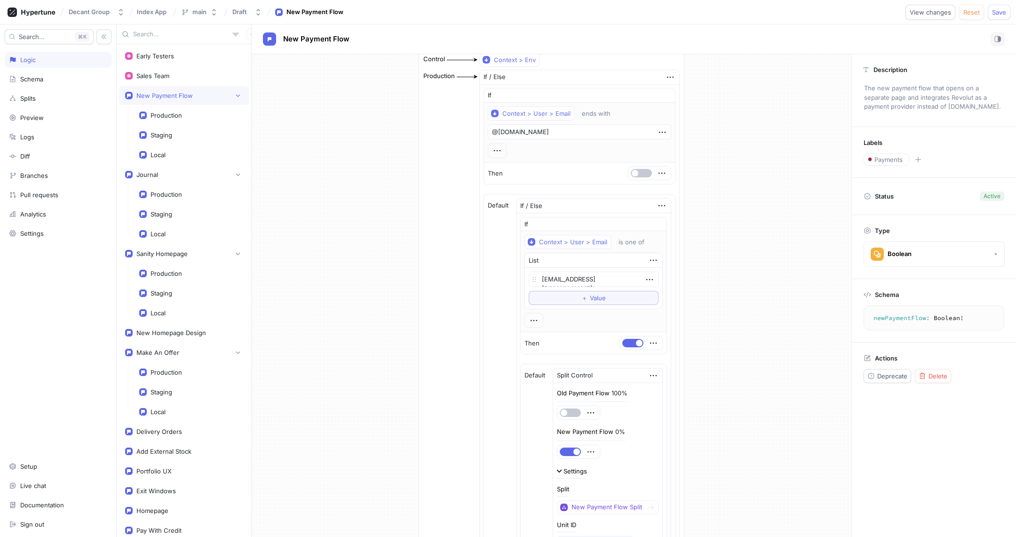
click at [720, 399] on div "Exhaustive Enum Switch Control Context > Env Production If / Else If Context > …" at bounding box center [552, 372] width 600 height 692
click at [722, 287] on div "Exhaustive Enum Switch Control Context > Env Production If / Else If Context > …" at bounding box center [552, 372] width 600 height 692
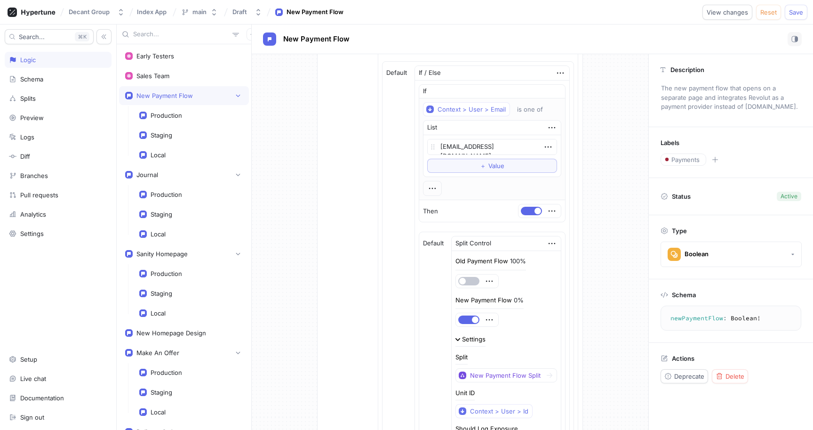
scroll to position [0, 0]
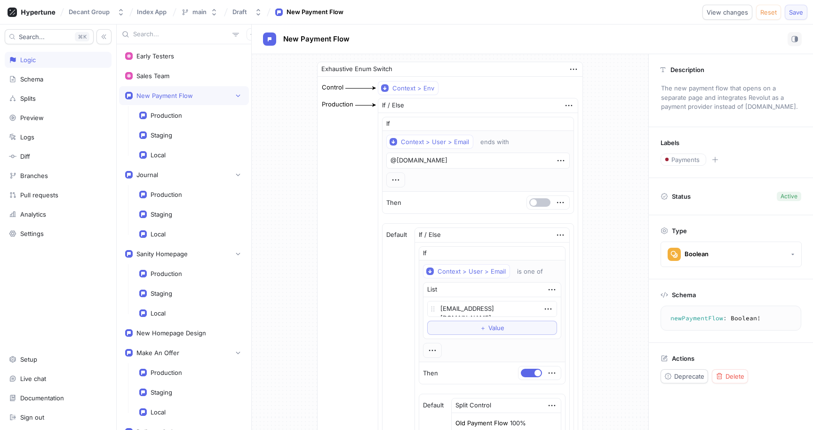
click at [789, 17] on button "Save" at bounding box center [796, 12] width 23 height 15
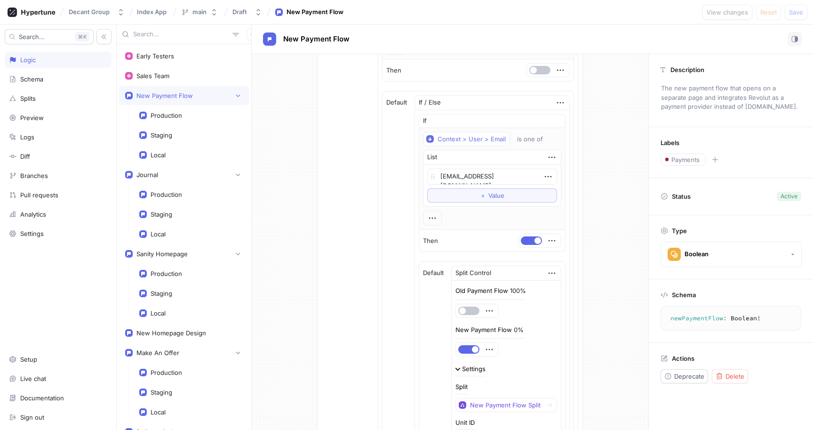
scroll to position [233, 0]
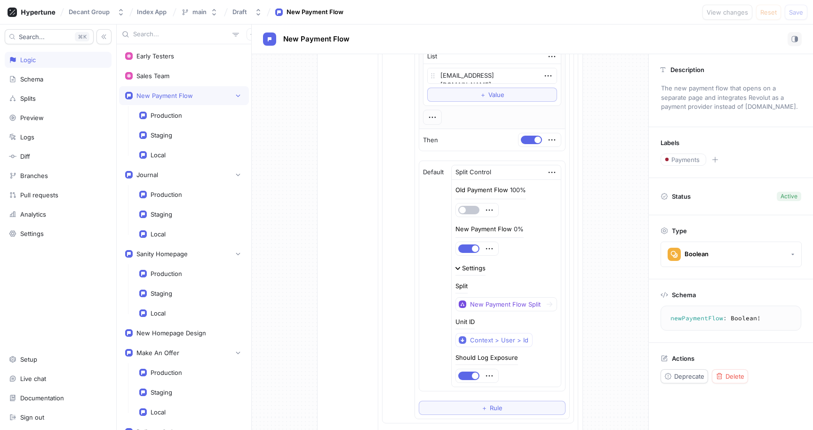
click at [467, 269] on div "Settings" at bounding box center [474, 268] width 24 height 6
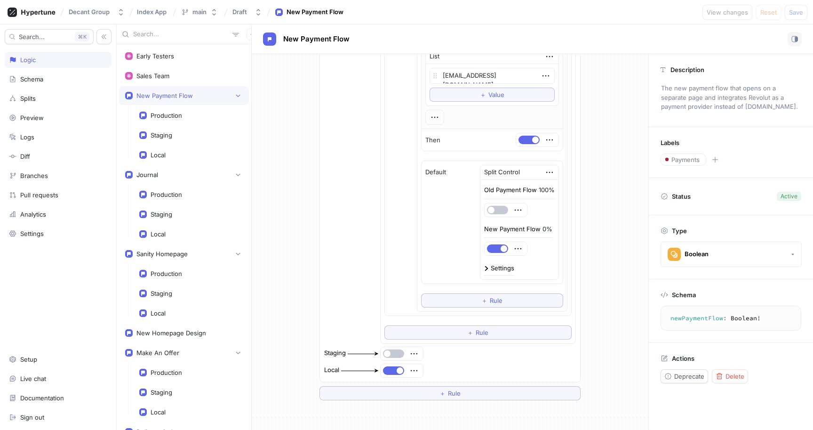
click at [494, 266] on div "Settings" at bounding box center [503, 268] width 24 height 6
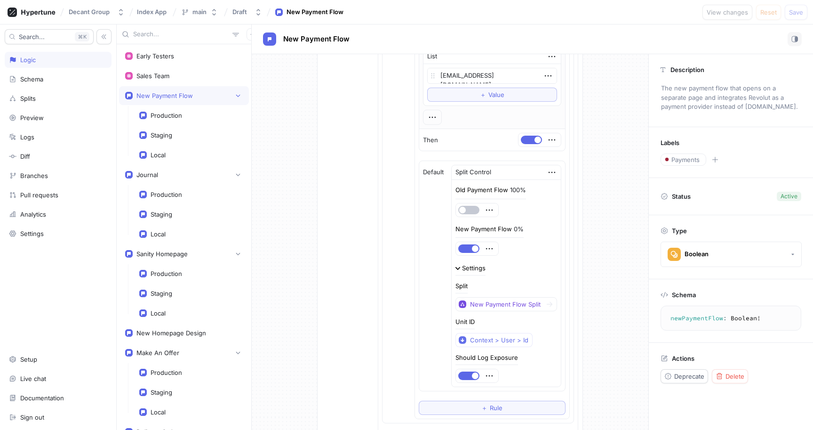
click at [468, 269] on div "Settings" at bounding box center [474, 268] width 24 height 6
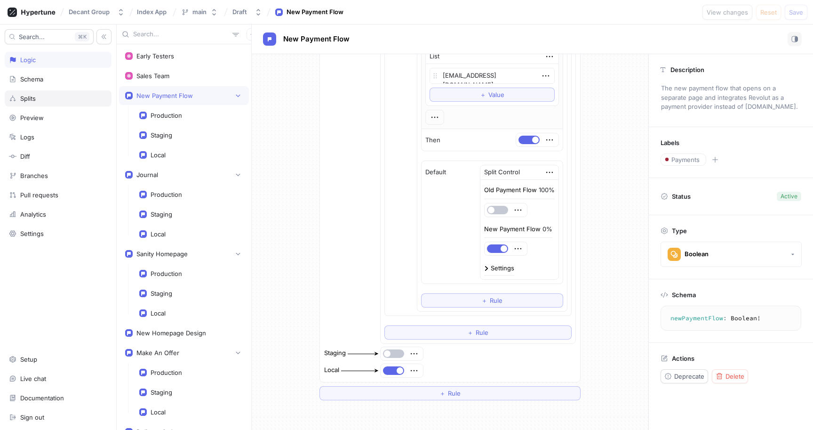
click at [50, 101] on div "Splits" at bounding box center [58, 99] width 98 height 8
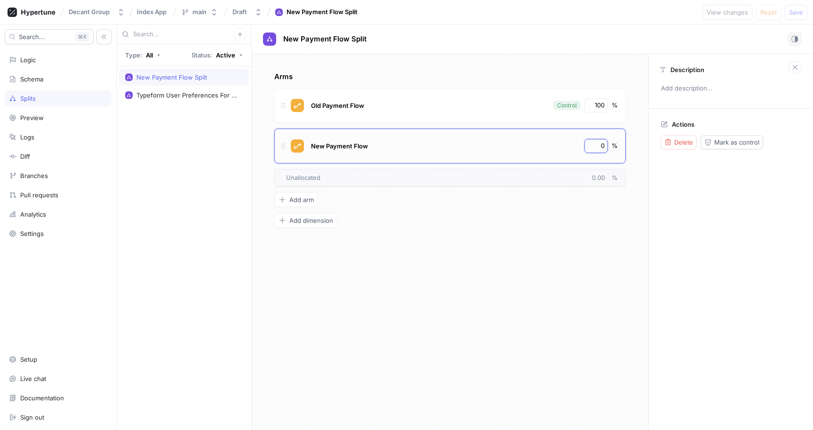
click at [592, 146] on input "0" at bounding box center [597, 145] width 16 height 9
click at [597, 104] on input "100" at bounding box center [597, 105] width 16 height 9
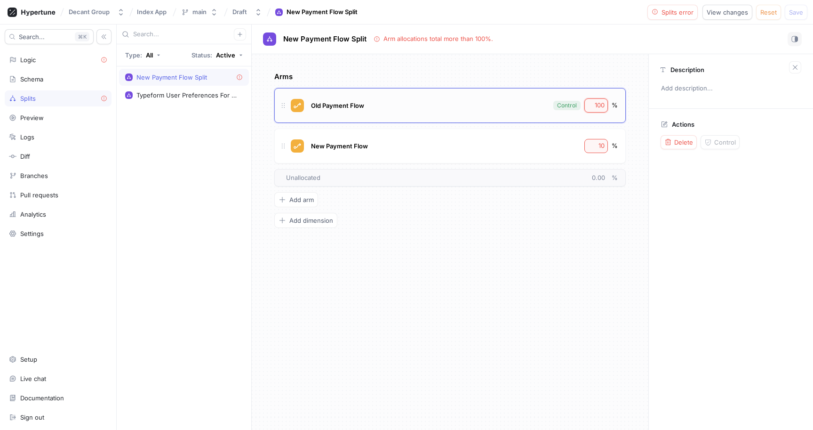
click at [597, 104] on input "100" at bounding box center [597, 105] width 16 height 9
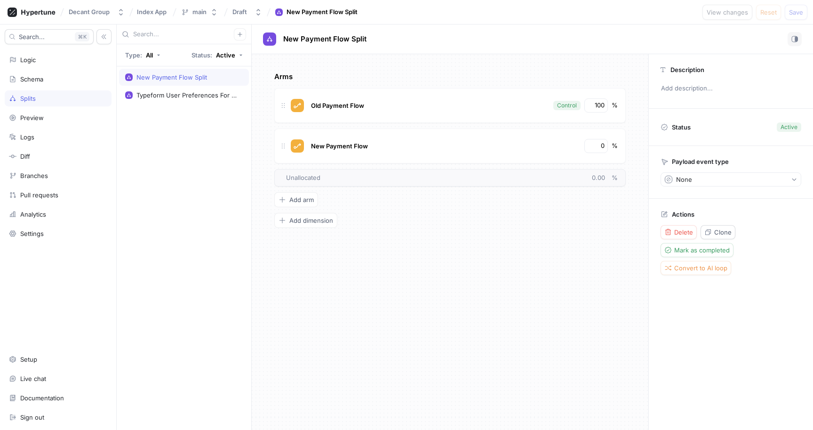
click at [562, 219] on div "Arms Old Payment Flow Control 100 % New Payment Flow 0 % To pick up a draggable…" at bounding box center [449, 150] width 351 height 156
click at [71, 62] on div "Logic" at bounding box center [58, 60] width 98 height 8
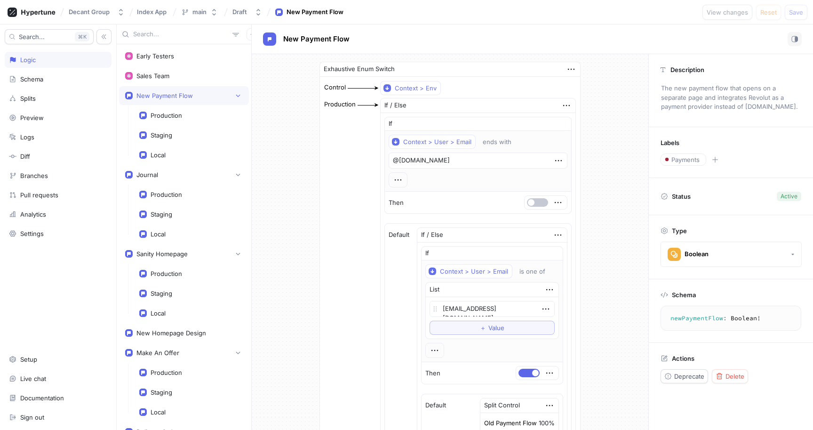
click at [622, 126] on div "Exhaustive Enum Switch Control Context > Env Production If / Else If Context > …" at bounding box center [450, 347] width 397 height 586
